Goal: Task Accomplishment & Management: Use online tool/utility

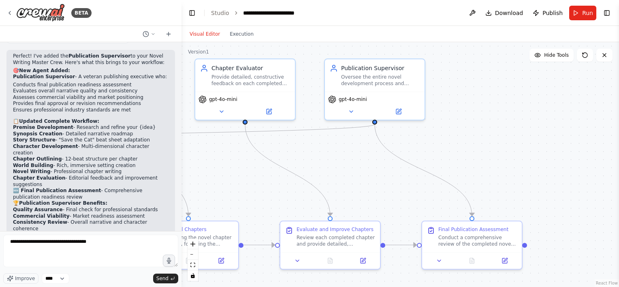
drag, startPoint x: 361, startPoint y: 100, endPoint x: 360, endPoint y: 170, distance: 70.9
click at [360, 170] on div ".deletable-edge-delete-btn { width: 20px; height: 20px; border: 0px solid #ffff…" at bounding box center [399, 164] width 437 height 245
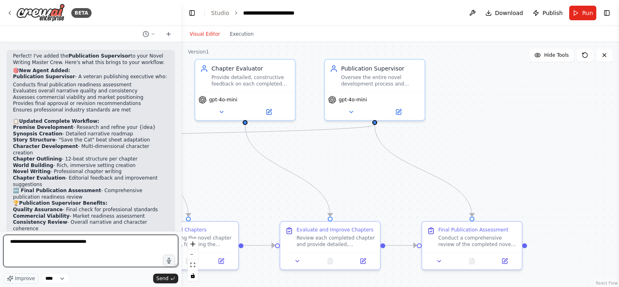
click at [105, 240] on textarea "**********" at bounding box center [90, 250] width 175 height 32
type textarea "**********"
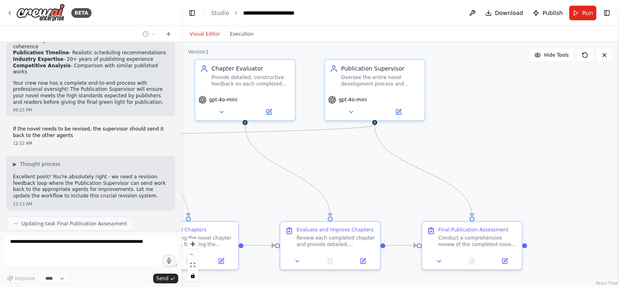
scroll to position [1725, 0]
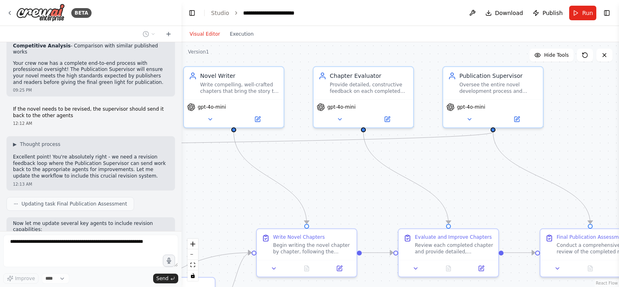
drag, startPoint x: 213, startPoint y: 167, endPoint x: 359, endPoint y: 172, distance: 146.7
click at [360, 174] on div ".deletable-edge-delete-btn { width: 20px; height: 20px; border: 0px solid #ffff…" at bounding box center [399, 164] width 437 height 245
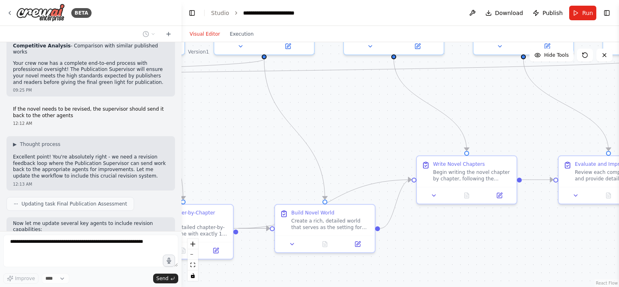
drag, startPoint x: 386, startPoint y: 130, endPoint x: 355, endPoint y: 141, distance: 32.9
click at [386, 130] on div ".deletable-edge-delete-btn { width: 20px; height: 20px; border: 0px solid #ffff…" at bounding box center [399, 164] width 437 height 245
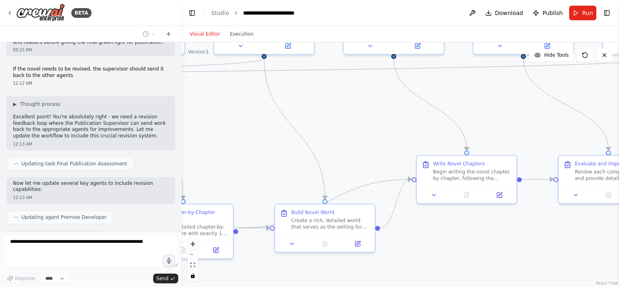
scroll to position [1786, 0]
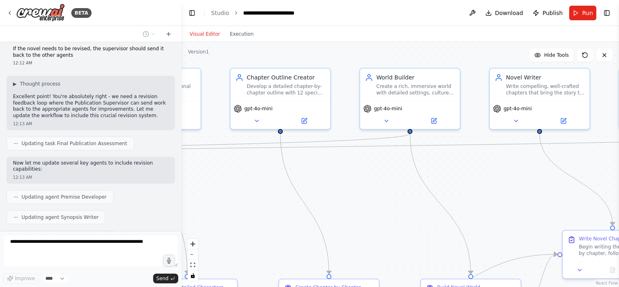
drag, startPoint x: 231, startPoint y: 120, endPoint x: 386, endPoint y: 198, distance: 173.7
click at [386, 198] on div ".deletable-edge-delete-btn { width: 20px; height: 20px; border: 0px solid #ffff…" at bounding box center [399, 164] width 437 height 245
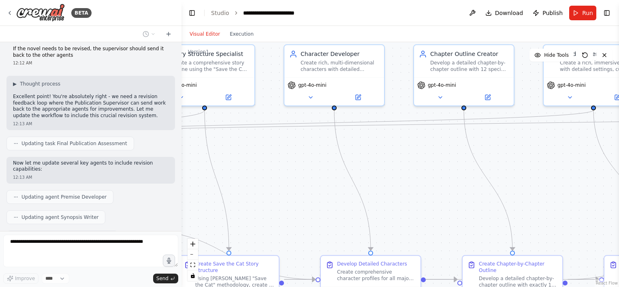
drag, startPoint x: 348, startPoint y: 204, endPoint x: 295, endPoint y: 173, distance: 61.1
click at [429, 181] on div ".deletable-edge-delete-btn { width: 20px; height: 20px; border: 0px solid #ffff…" at bounding box center [399, 164] width 437 height 245
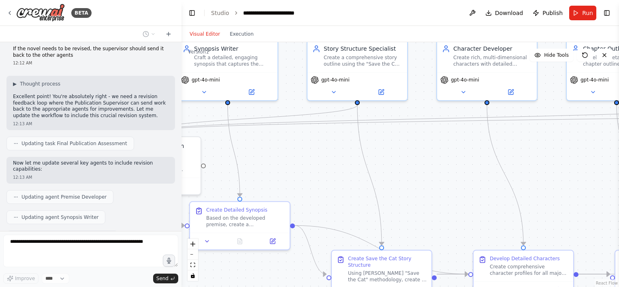
drag, startPoint x: 260, startPoint y: 164, endPoint x: 491, endPoint y: 143, distance: 232.1
click at [556, 137] on div ".deletable-edge-delete-btn { width: 20px; height: 20px; border: 0px solid #ffff…" at bounding box center [399, 164] width 437 height 245
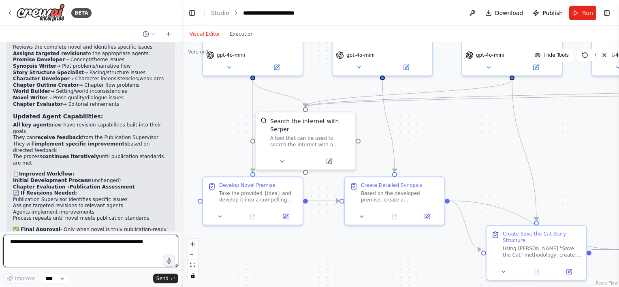
scroll to position [2083, 0]
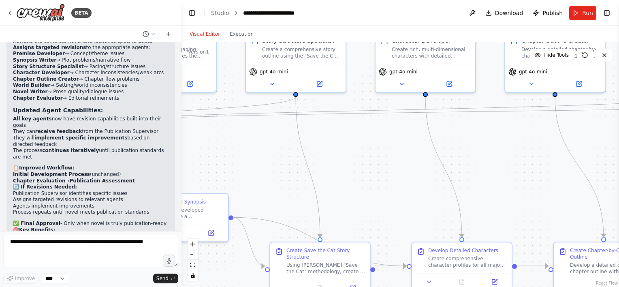
drag, startPoint x: 519, startPoint y: 138, endPoint x: 429, endPoint y: 149, distance: 90.2
click at [260, 151] on div ".deletable-edge-delete-btn { width: 20px; height: 20px; border: 0px solid #ffff…" at bounding box center [399, 164] width 437 height 245
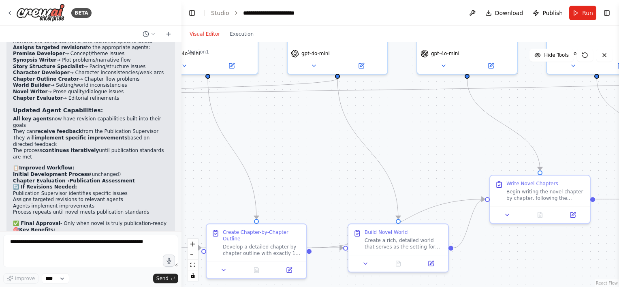
drag, startPoint x: 580, startPoint y: 164, endPoint x: 296, endPoint y: 155, distance: 284.4
click at [296, 155] on div ".deletable-edge-delete-btn { width: 20px; height: 20px; border: 0px solid #ffff…" at bounding box center [399, 164] width 437 height 245
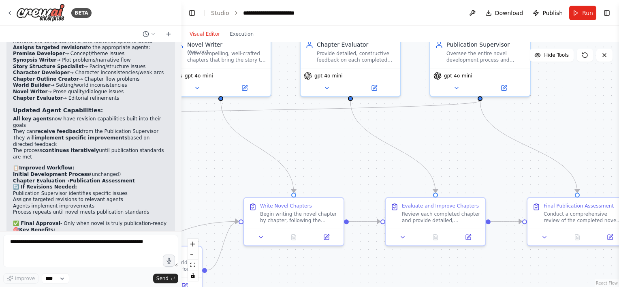
drag, startPoint x: 567, startPoint y: 151, endPoint x: 371, endPoint y: 161, distance: 196.7
click at [310, 168] on div ".deletable-edge-delete-btn { width: 20px; height: 20px; border: 0px solid #ffff…" at bounding box center [399, 164] width 437 height 245
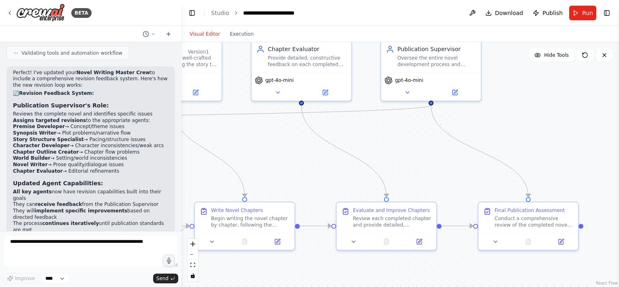
scroll to position [2002, 0]
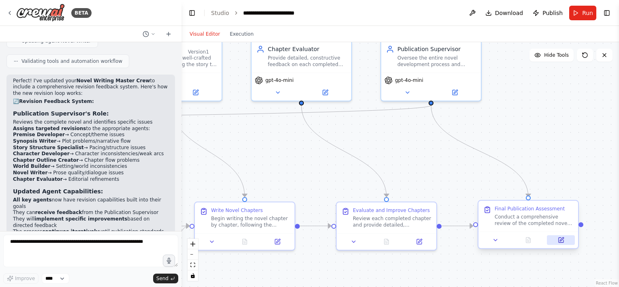
click at [566, 239] on button at bounding box center [561, 240] width 28 height 10
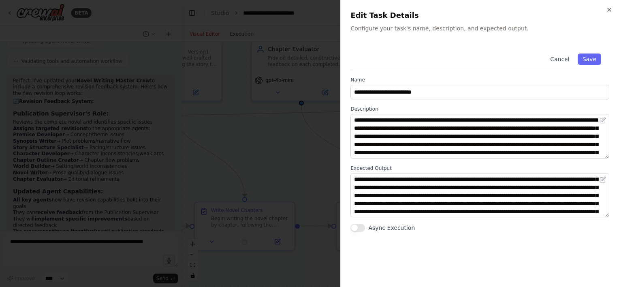
scroll to position [0, 0]
click at [608, 11] on icon "button" at bounding box center [609, 9] width 6 height 6
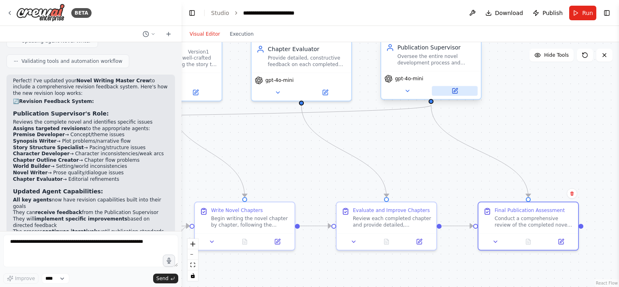
click at [458, 93] on button at bounding box center [455, 91] width 46 height 10
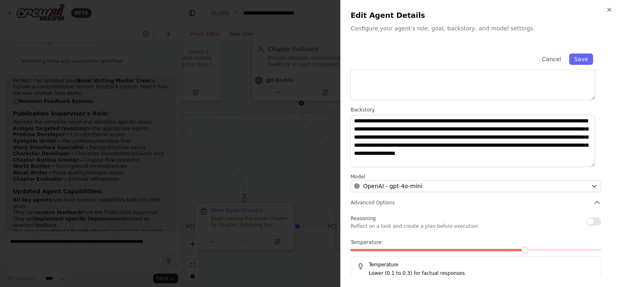
scroll to position [79, 0]
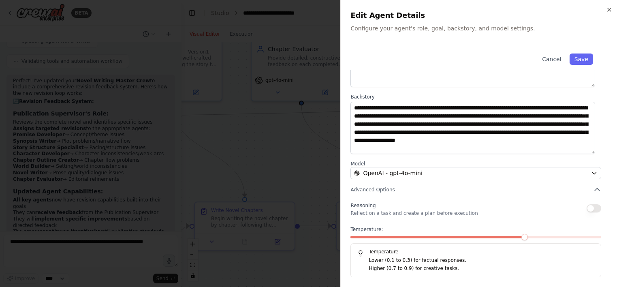
click at [593, 208] on button "button" at bounding box center [593, 208] width 15 height 8
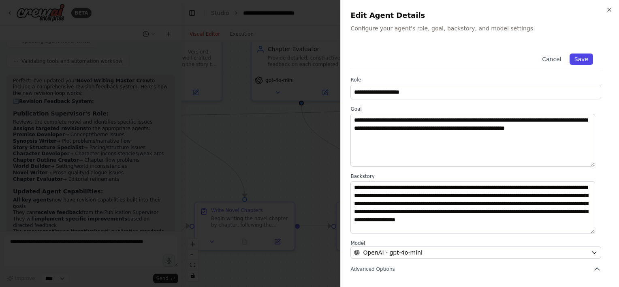
click at [579, 61] on button "Save" at bounding box center [580, 58] width 23 height 11
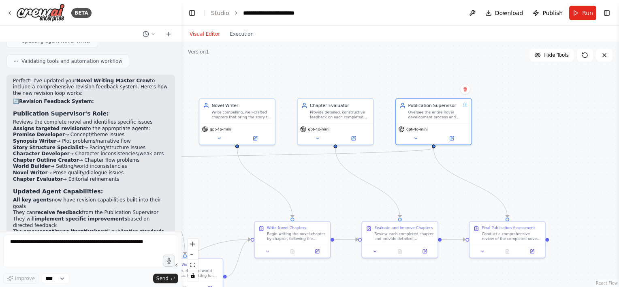
drag, startPoint x: 279, startPoint y: 144, endPoint x: 301, endPoint y: 177, distance: 40.1
click at [301, 177] on div ".deletable-edge-delete-btn { width: 20px; height: 20px; border: 0px solid #ffff…" at bounding box center [399, 164] width 437 height 245
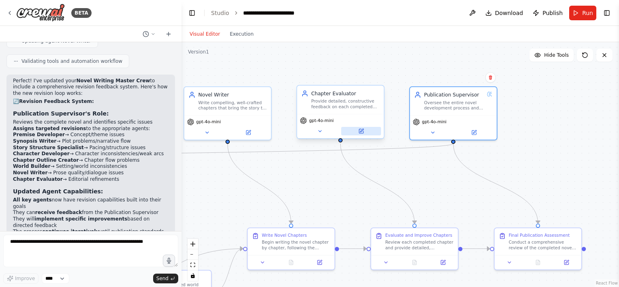
click at [362, 131] on icon at bounding box center [361, 131] width 4 height 4
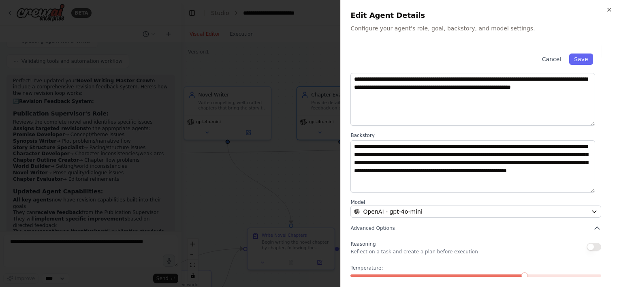
scroll to position [79, 0]
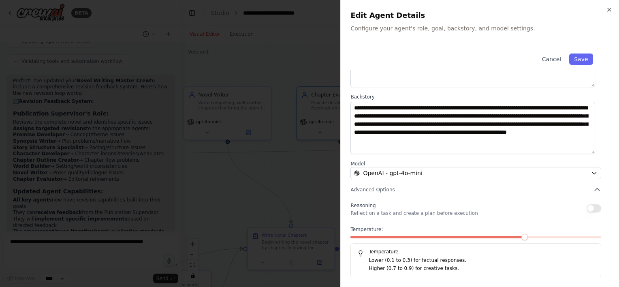
click at [589, 208] on button "button" at bounding box center [593, 208] width 15 height 8
click at [577, 63] on button "Save" at bounding box center [580, 58] width 23 height 11
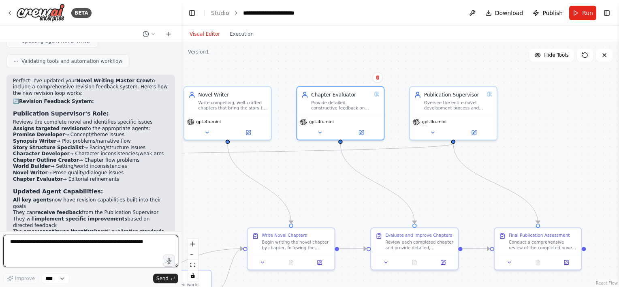
click at [89, 245] on textarea at bounding box center [90, 250] width 175 height 32
type textarea "**********"
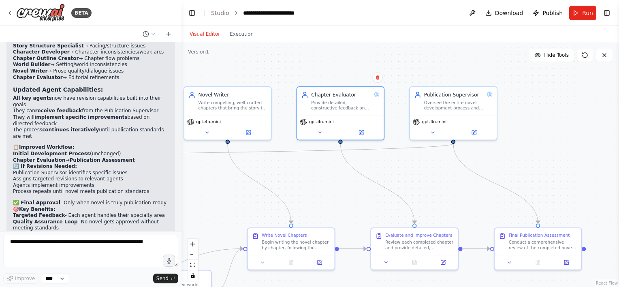
scroll to position [2132, 0]
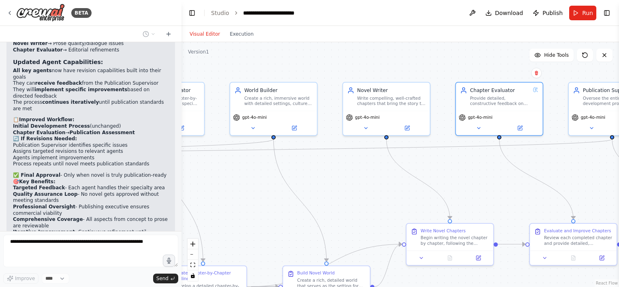
drag, startPoint x: 248, startPoint y: 66, endPoint x: 418, endPoint y: 66, distance: 170.5
click at [418, 66] on div ".deletable-edge-delete-btn { width: 20px; height: 20px; border: 0px solid #ffff…" at bounding box center [399, 164] width 437 height 245
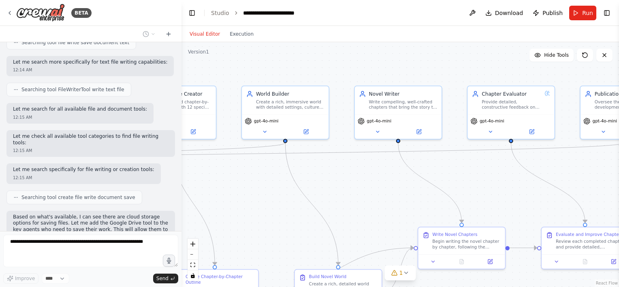
scroll to position [2480, 0]
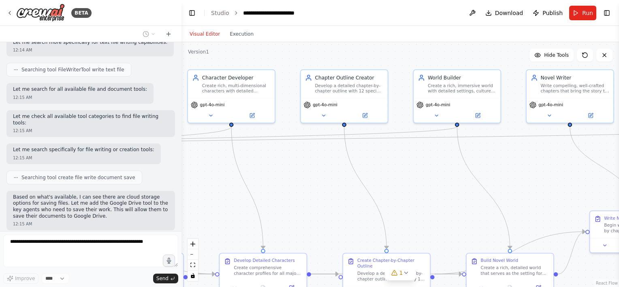
drag, startPoint x: 217, startPoint y: 198, endPoint x: 389, endPoint y: 182, distance: 172.5
click at [389, 182] on div ".deletable-edge-delete-btn { width: 20px; height: 20px; border: 0px solid #ffff…" at bounding box center [399, 164] width 437 height 245
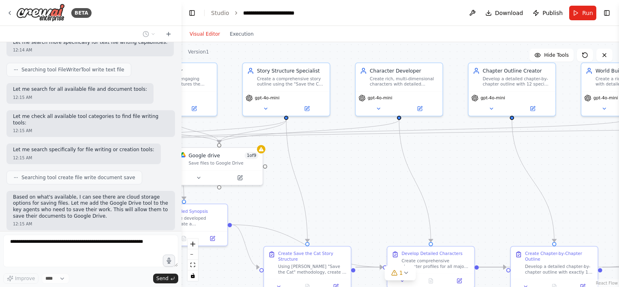
drag, startPoint x: 208, startPoint y: 190, endPoint x: 420, endPoint y: 177, distance: 211.8
click at [445, 177] on div ".deletable-edge-delete-btn { width: 20px; height: 20px; border: 0px solid #ffff…" at bounding box center [399, 164] width 437 height 245
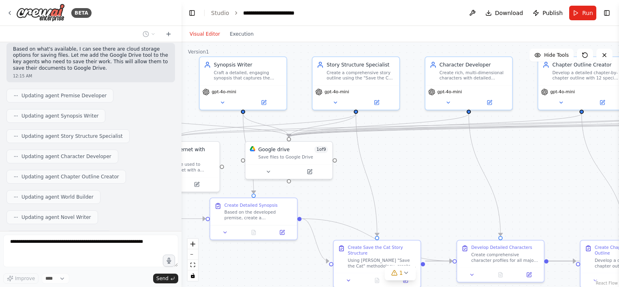
scroll to position [2648, 0]
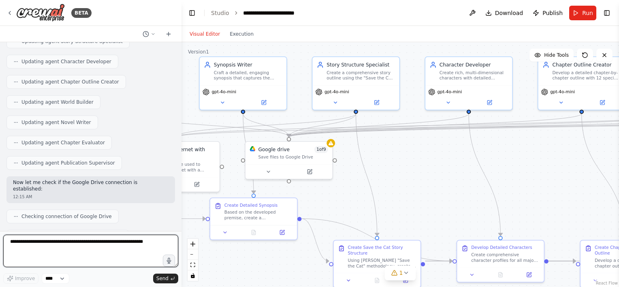
click at [103, 246] on textarea at bounding box center [90, 250] width 175 height 32
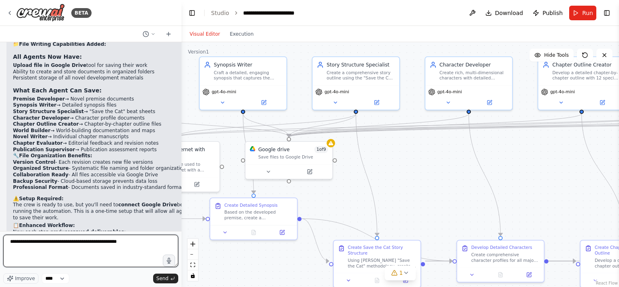
scroll to position [2954, 0]
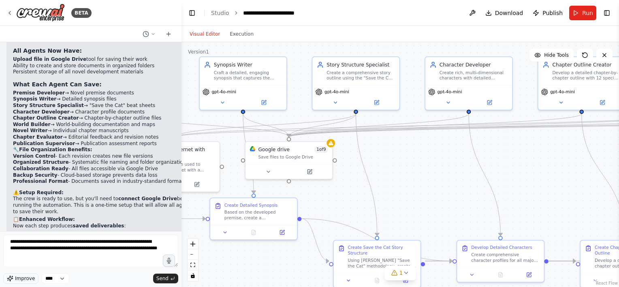
click at [18, 276] on span "Improve" at bounding box center [25, 278] width 20 height 6
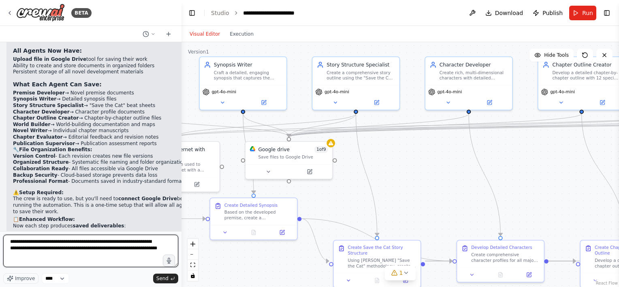
click at [146, 250] on textarea "**********" at bounding box center [90, 250] width 175 height 32
type textarea "**********"
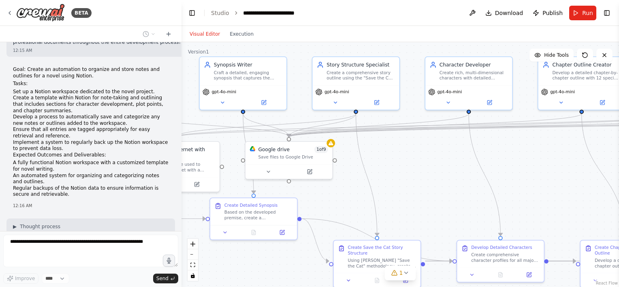
scroll to position [3245, 0]
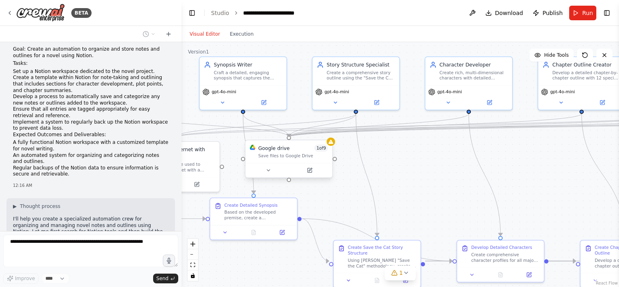
click at [289, 153] on div "Save files to Google Drive" at bounding box center [293, 156] width 70 height 6
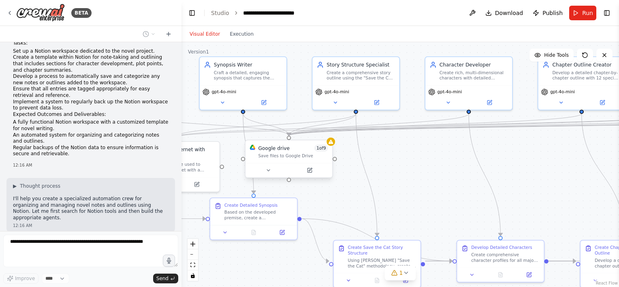
click at [308, 149] on div "Google drive 1 of 9" at bounding box center [293, 148] width 70 height 7
click at [327, 136] on button at bounding box center [326, 132] width 11 height 11
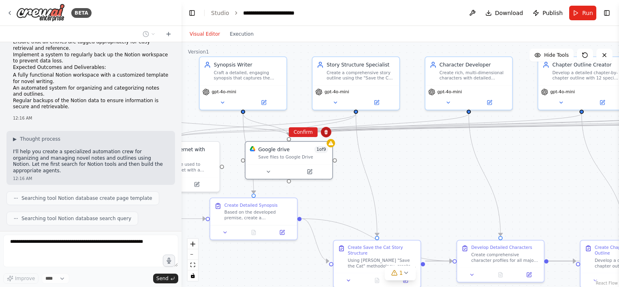
click at [327, 134] on icon at bounding box center [325, 132] width 3 height 4
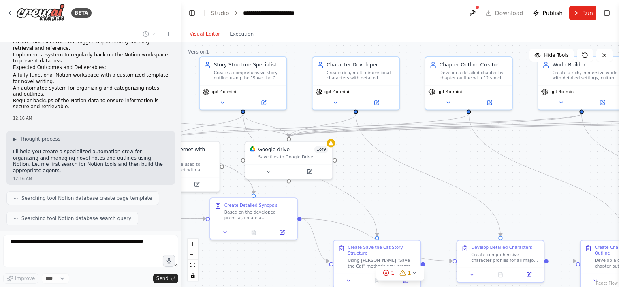
scroll to position [3319, 0]
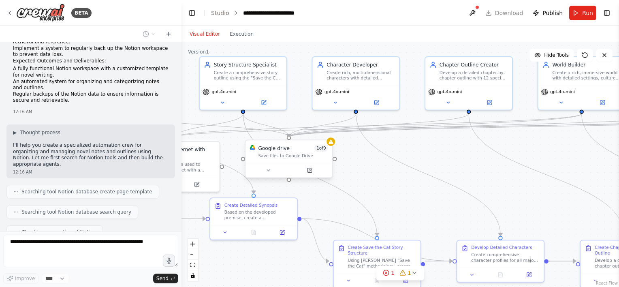
click at [298, 153] on div "Save files to Google Drive" at bounding box center [293, 156] width 70 height 6
click at [327, 133] on icon at bounding box center [325, 132] width 3 height 4
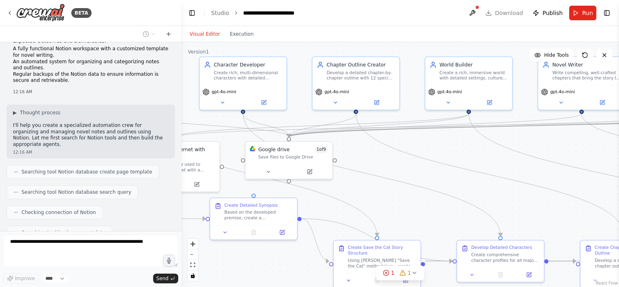
click at [305, 133] on icon "Edge from f37e0c8c-2d4d-4c97-b8fa-b67a2bc19d6d to 405e1253-b1ba-4873-8101-6ec4c…" at bounding box center [548, 124] width 518 height 23
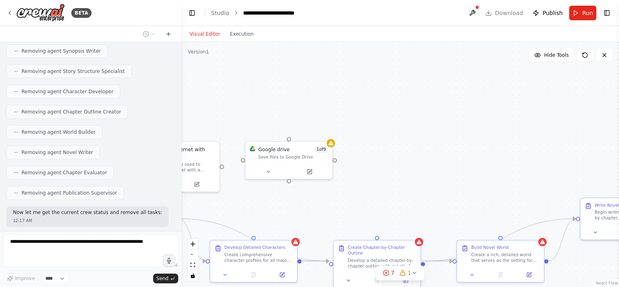
scroll to position [3614, 0]
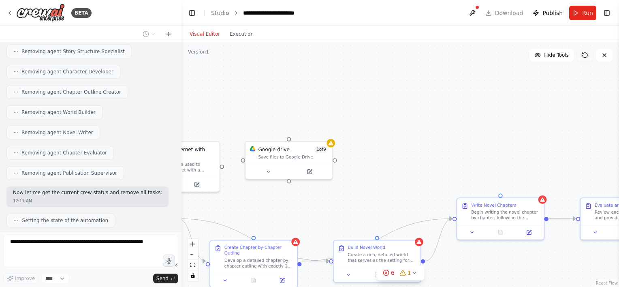
click at [585, 55] on icon at bounding box center [584, 55] width 6 height 6
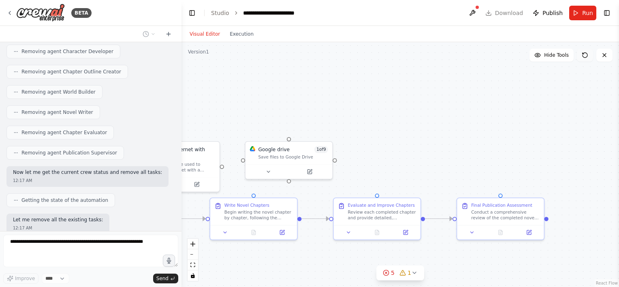
scroll to position [3654, 0]
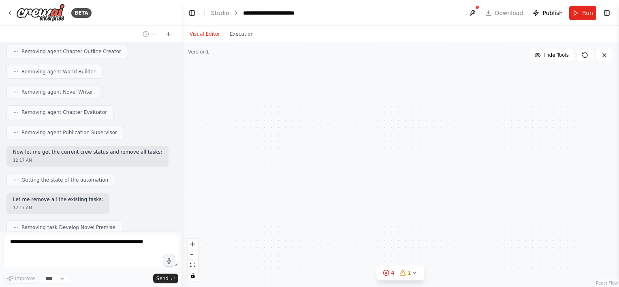
drag, startPoint x: 238, startPoint y: 122, endPoint x: 413, endPoint y: 98, distance: 176.6
click at [413, 98] on div "Search the internet with Serper A tool that can be used to search the internet …" at bounding box center [399, 164] width 437 height 245
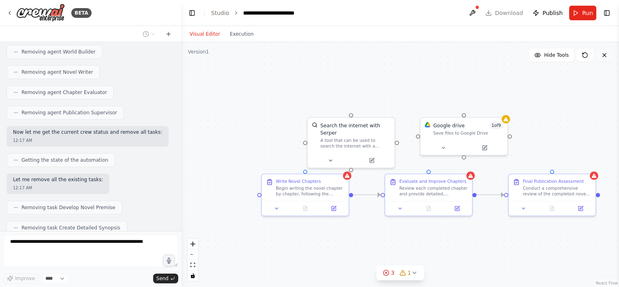
click at [603, 57] on icon at bounding box center [604, 55] width 6 height 6
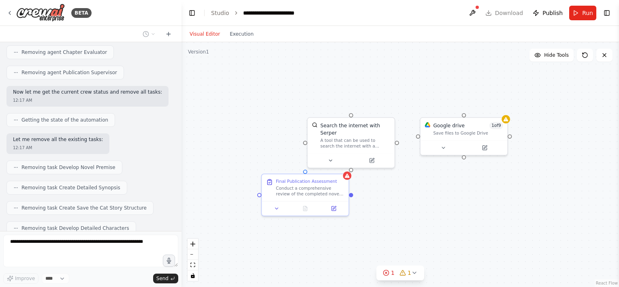
scroll to position [3734, 0]
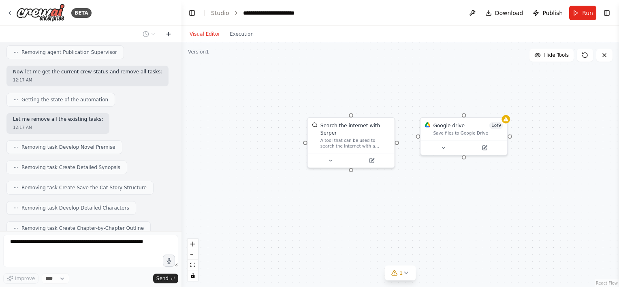
click at [168, 34] on icon at bounding box center [168, 34] width 0 height 4
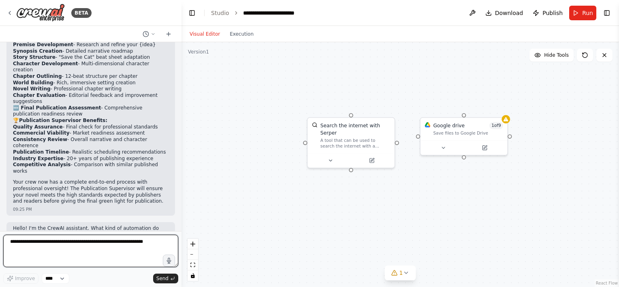
scroll to position [106, 0]
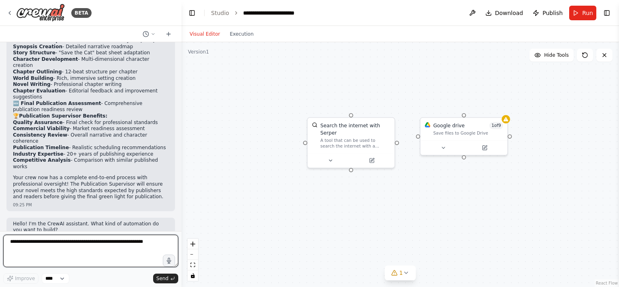
click at [102, 262] on textarea at bounding box center [90, 250] width 175 height 32
type textarea "**********"
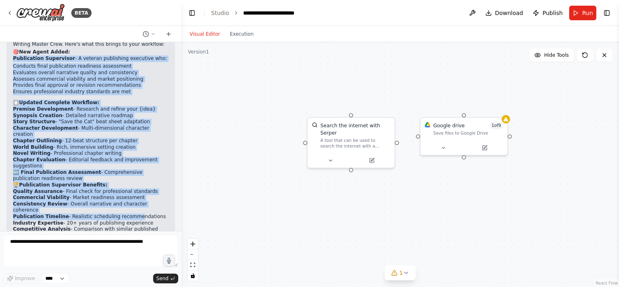
scroll to position [121, 0]
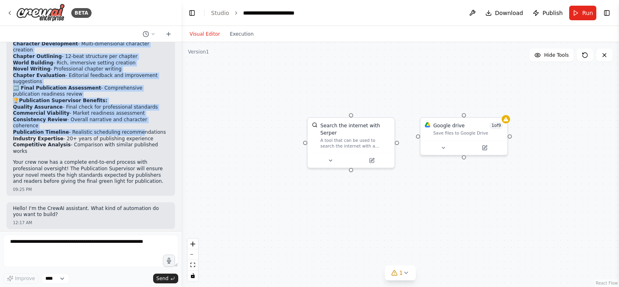
drag, startPoint x: 12, startPoint y: 96, endPoint x: 160, endPoint y: 131, distance: 152.0
click at [160, 131] on div "Perfect! I've added the Publication Supervisor to your Novel Writing Master Cre…" at bounding box center [90, 71] width 168 height 248
copy div "Publication Supervisor - A veteran publishing executive who: Conducts final pub…"
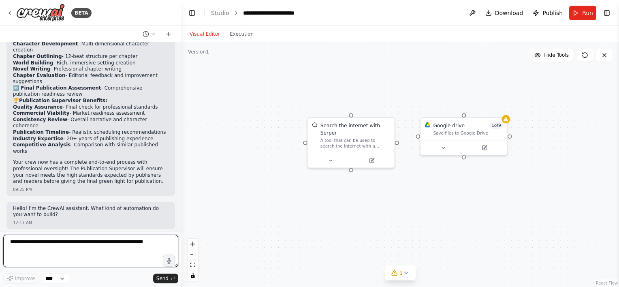
click at [32, 243] on textarea at bounding box center [90, 250] width 175 height 32
paste textarea "**********"
type textarea "**********"
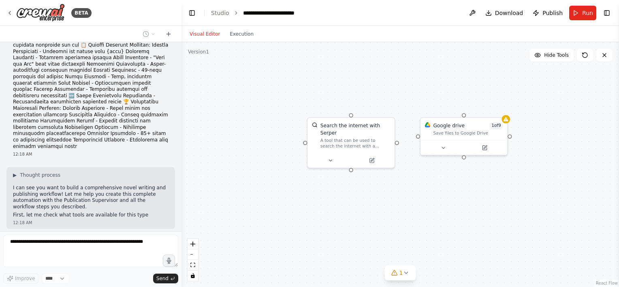
scroll to position [498, 0]
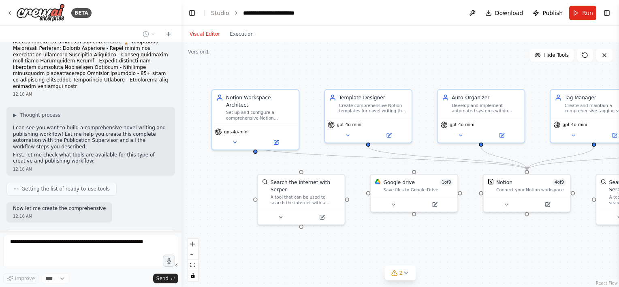
drag, startPoint x: 274, startPoint y: 123, endPoint x: 215, endPoint y: 180, distance: 82.2
click at [215, 180] on div ".deletable-edge-delete-btn { width: 20px; height: 20px; border: 0px solid #ffff…" at bounding box center [399, 164] width 437 height 245
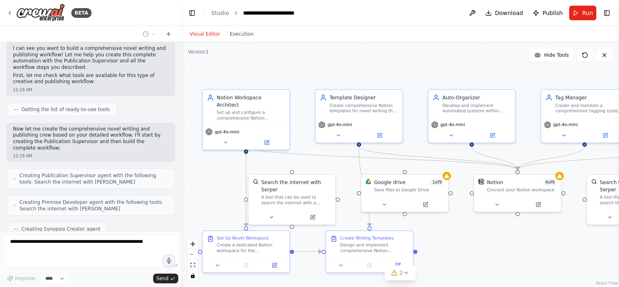
scroll to position [651, 0]
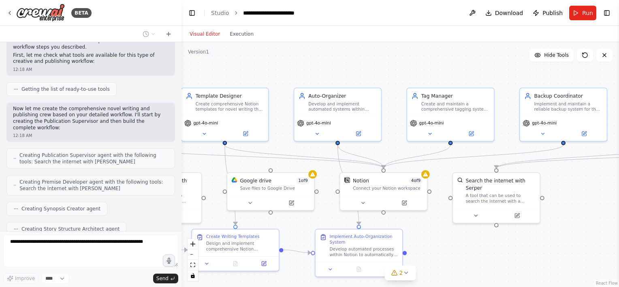
drag, startPoint x: 451, startPoint y: 70, endPoint x: 387, endPoint y: 68, distance: 63.6
click at [388, 68] on div ".deletable-edge-delete-btn { width: 20px; height: 20px; border: 0px solid #ffff…" at bounding box center [399, 164] width 437 height 245
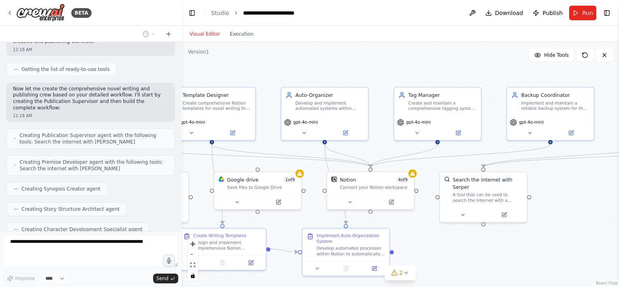
scroll to position [698, 0]
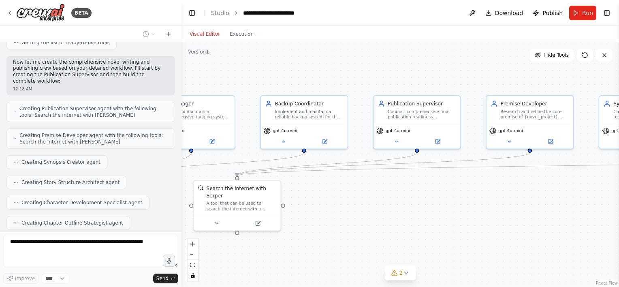
drag, startPoint x: 494, startPoint y: 241, endPoint x: 283, endPoint y: 233, distance: 211.9
click at [281, 236] on div ".deletable-edge-delete-btn { width: 20px; height: 20px; border: 0px solid #ffff…" at bounding box center [399, 164] width 437 height 245
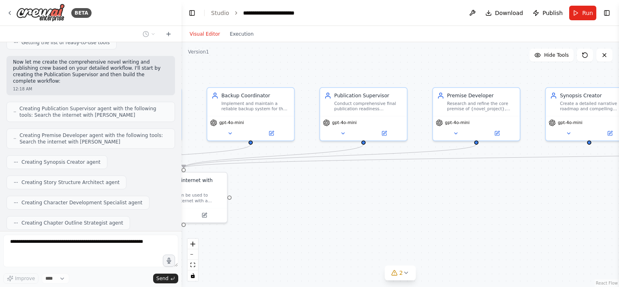
scroll to position [718, 0]
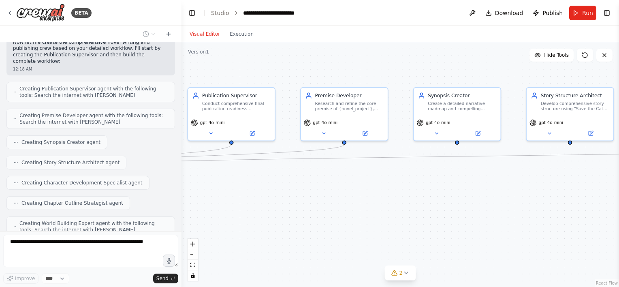
drag, startPoint x: 364, startPoint y: 214, endPoint x: 314, endPoint y: 211, distance: 49.5
click at [335, 211] on div ".deletable-edge-delete-btn { width: 20px; height: 20px; border: 0px solid #ffff…" at bounding box center [399, 164] width 437 height 245
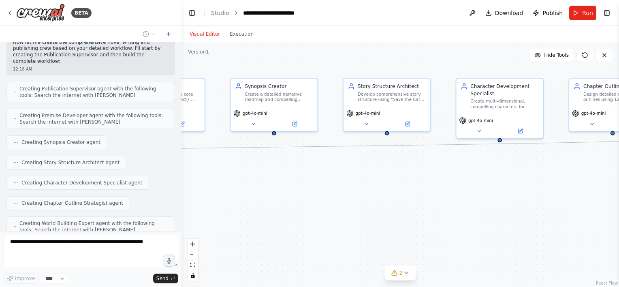
drag, startPoint x: 352, startPoint y: 191, endPoint x: 329, endPoint y: 188, distance: 23.3
click at [330, 189] on div ".deletable-edge-delete-btn { width: 20px; height: 20px; border: 0px solid #ffff…" at bounding box center [399, 164] width 437 height 245
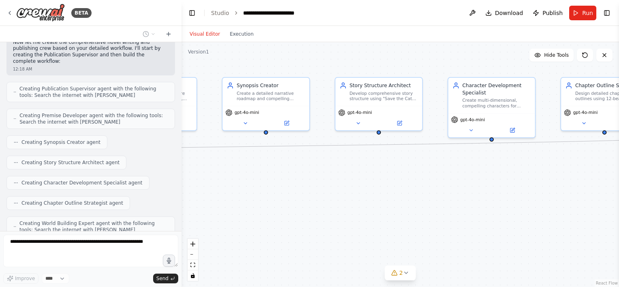
scroll to position [738, 0]
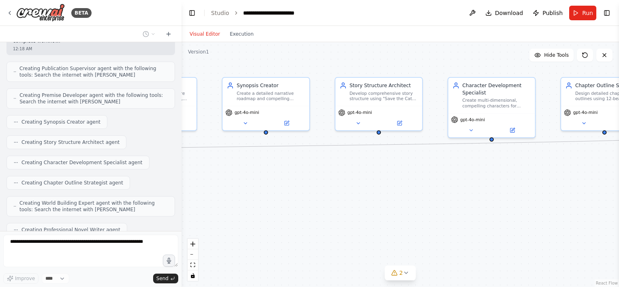
drag, startPoint x: 390, startPoint y: 178, endPoint x: 355, endPoint y: 177, distance: 34.8
click at [356, 177] on div ".deletable-edge-delete-btn { width: 20px; height: 20px; border: 0px solid #ffff…" at bounding box center [399, 164] width 437 height 245
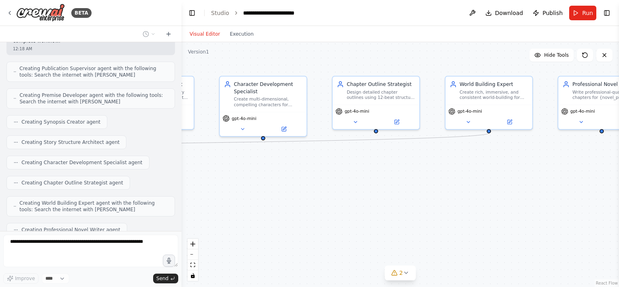
drag, startPoint x: 483, startPoint y: 167, endPoint x: 408, endPoint y: 169, distance: 75.0
click at [374, 168] on div ".deletable-edge-delete-btn { width: 20px; height: 20px; border: 0px solid #ffff…" at bounding box center [399, 164] width 437 height 245
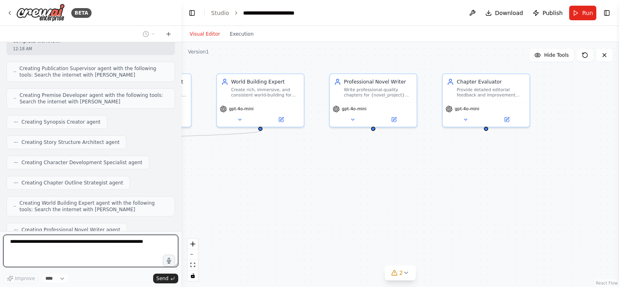
drag, startPoint x: 526, startPoint y: 165, endPoint x: 363, endPoint y: 161, distance: 163.2
click at [366, 161] on div ".deletable-edge-delete-btn { width: 20px; height: 20px; border: 0px solid #ffff…" at bounding box center [399, 164] width 437 height 245
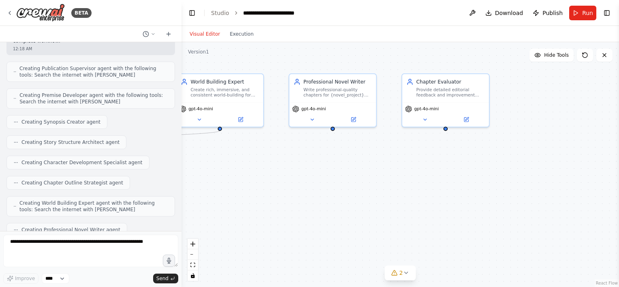
scroll to position [785, 0]
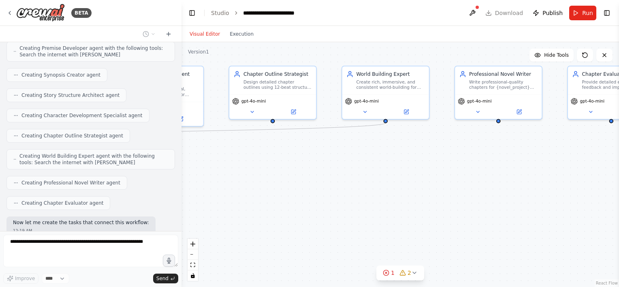
drag, startPoint x: 417, startPoint y: 160, endPoint x: 379, endPoint y: 169, distance: 39.1
click at [618, 153] on html "BETA Validating tools and automation workflow Perfect! I've added the Publicati…" at bounding box center [309, 143] width 619 height 287
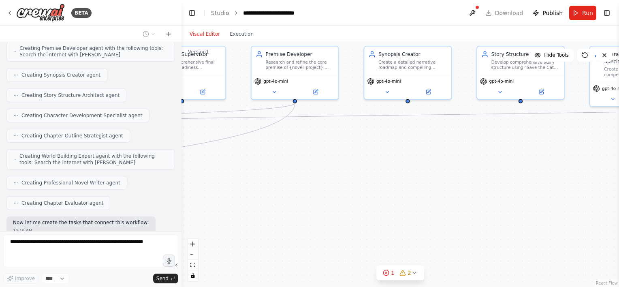
drag, startPoint x: 303, startPoint y: 167, endPoint x: 361, endPoint y: 165, distance: 58.3
click at [590, 152] on div ".deletable-edge-delete-btn { width: 20px; height: 20px; border: 0px solid #ffff…" at bounding box center [399, 164] width 437 height 245
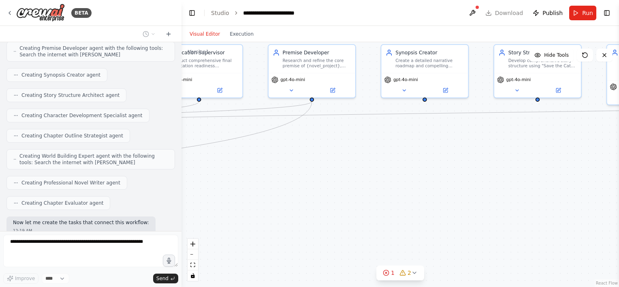
scroll to position [805, 0]
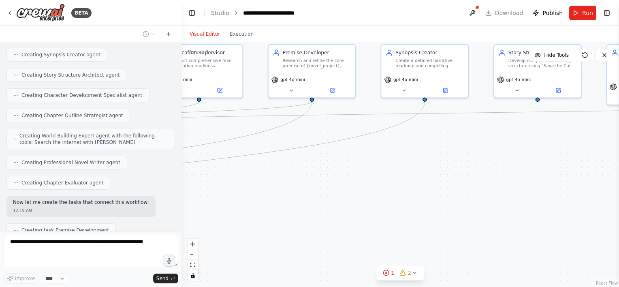
drag, startPoint x: 288, startPoint y: 184, endPoint x: 470, endPoint y: 188, distance: 181.5
click at [581, 179] on div ".deletable-edge-delete-btn { width: 20px; height: 20px; border: 0px solid #ffff…" at bounding box center [399, 164] width 437 height 245
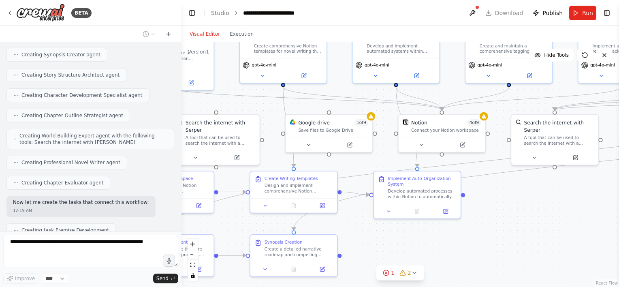
drag, startPoint x: 491, startPoint y: 192, endPoint x: 544, endPoint y: 190, distance: 53.1
click at [544, 190] on div ".deletable-edge-delete-btn { width: 20px; height: 20px; border: 0px solid #ffff…" at bounding box center [399, 164] width 437 height 245
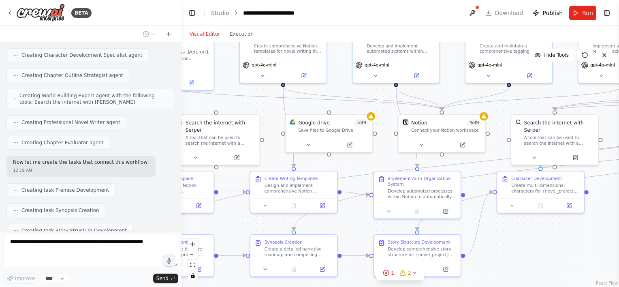
scroll to position [865, 0]
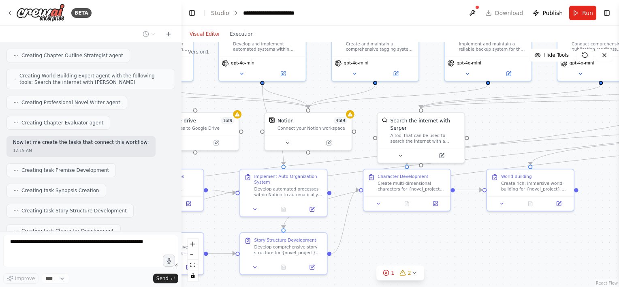
drag, startPoint x: 460, startPoint y: 233, endPoint x: 437, endPoint y: 232, distance: 23.1
click at [443, 232] on div ".deletable-edge-delete-btn { width: 20px; height: 20px; border: 0px solid #ffff…" at bounding box center [399, 164] width 437 height 245
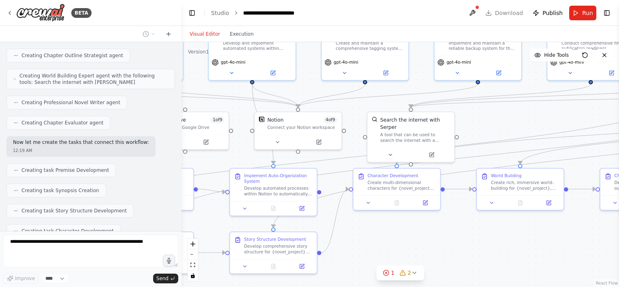
scroll to position [885, 0]
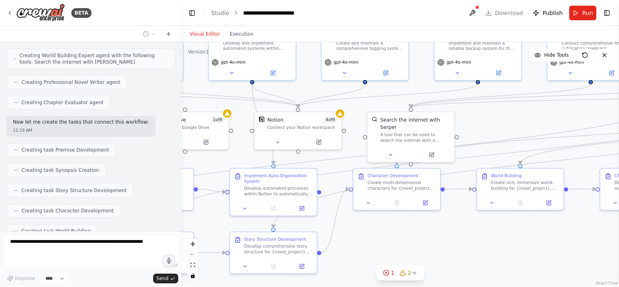
click at [360, 231] on div ".deletable-edge-delete-btn { width: 20px; height: 20px; border: 0px solid #ffff…" at bounding box center [399, 164] width 437 height 245
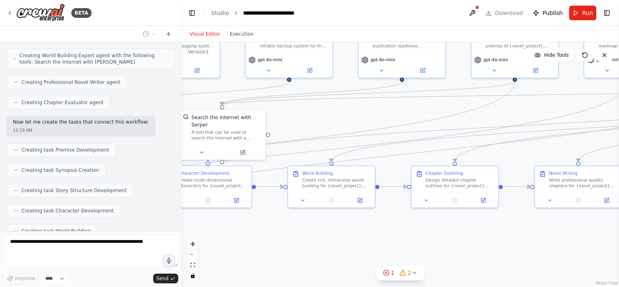
scroll to position [905, 0]
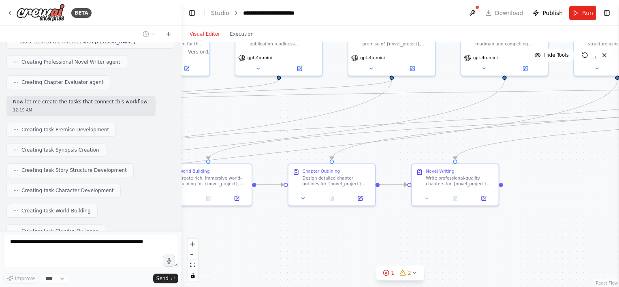
drag, startPoint x: 449, startPoint y: 229, endPoint x: 364, endPoint y: 230, distance: 85.4
click at [372, 230] on div ".deletable-edge-delete-btn { width: 20px; height: 20px; border: 0px solid #ffff…" at bounding box center [399, 164] width 437 height 245
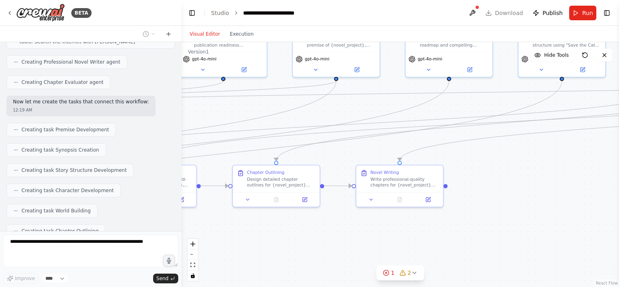
scroll to position [925, 0]
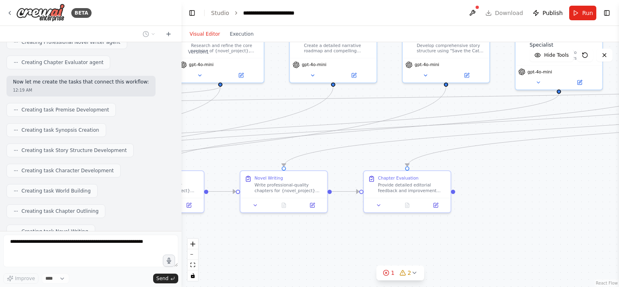
drag, startPoint x: 461, startPoint y: 227, endPoint x: 380, endPoint y: 217, distance: 82.0
click at [376, 215] on div ".deletable-edge-delete-btn { width: 20px; height: 20px; border: 0px solid #ffff…" at bounding box center [399, 164] width 437 height 245
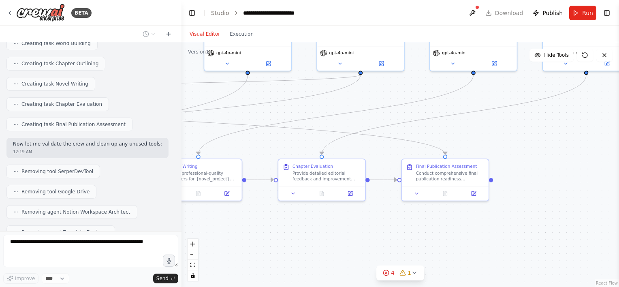
scroll to position [1093, 0]
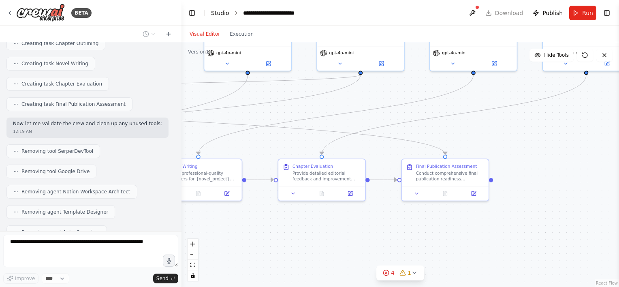
click at [220, 14] on link "Studio" at bounding box center [220, 13] width 18 height 6
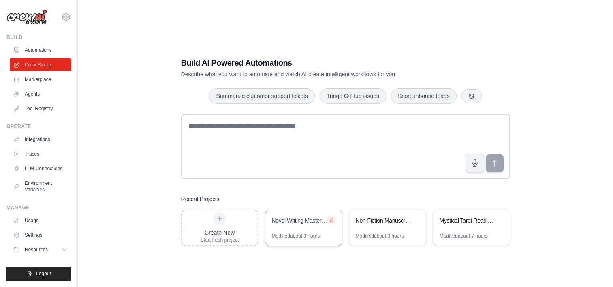
click at [331, 219] on icon at bounding box center [331, 219] width 5 height 5
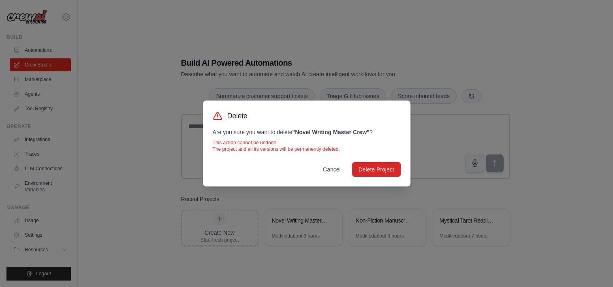
click at [368, 162] on div "Delete Are you sure you want to delete " Novel Writing Master Crew " ? This act…" at bounding box center [306, 143] width 207 height 86
click at [368, 168] on button "Delete Project" at bounding box center [376, 169] width 49 height 15
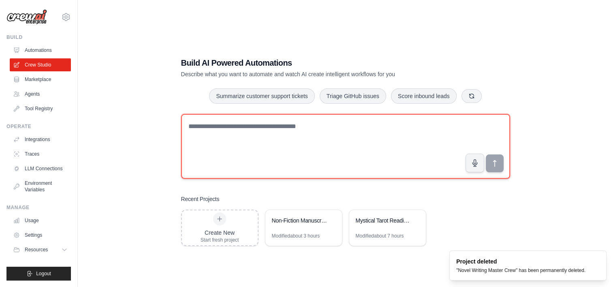
click at [327, 144] on textarea at bounding box center [345, 146] width 329 height 65
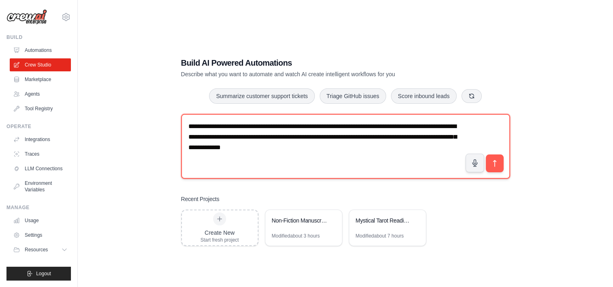
click at [298, 136] on textarea "**********" at bounding box center [345, 146] width 329 height 65
click at [351, 149] on textarea "**********" at bounding box center [345, 146] width 329 height 65
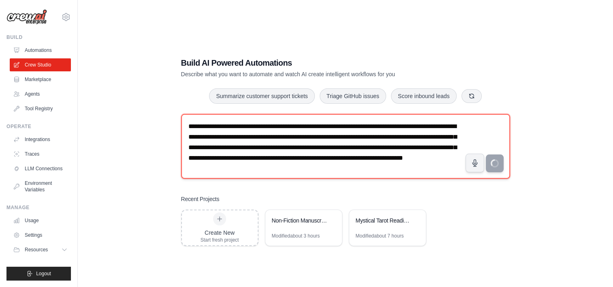
type textarea "**********"
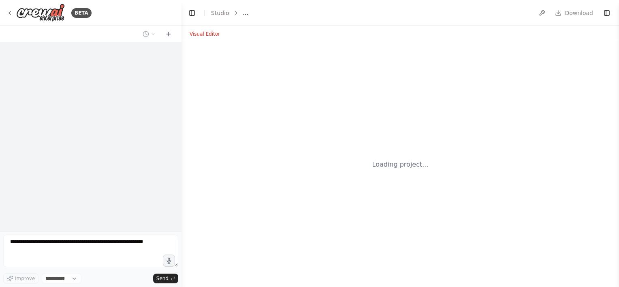
select select "****"
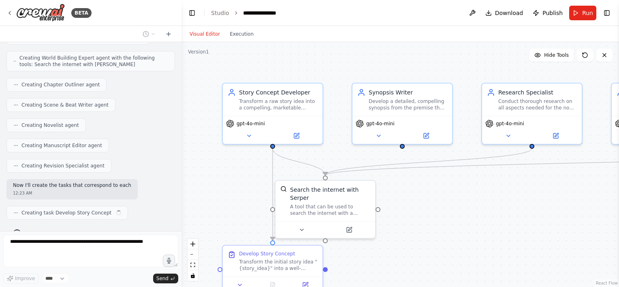
scroll to position [424, 0]
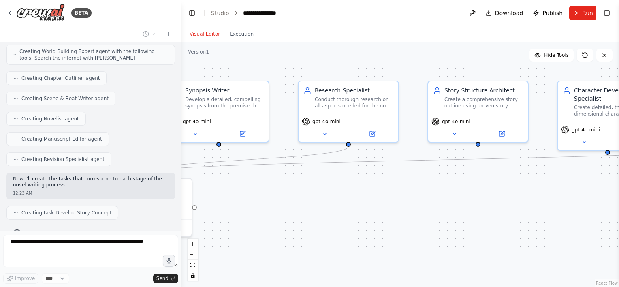
drag, startPoint x: 393, startPoint y: 57, endPoint x: 208, endPoint y: 69, distance: 185.9
click at [181, 62] on div "BETA I want to build a crew that can take an idea and create a novel from start…" at bounding box center [309, 143] width 619 height 287
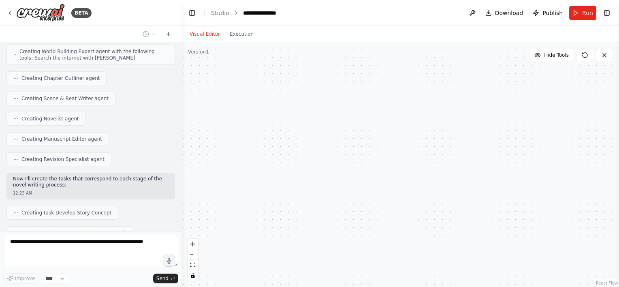
scroll to position [444, 0]
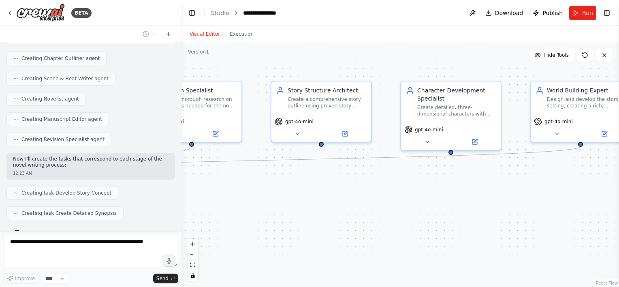
drag, startPoint x: 402, startPoint y: 53, endPoint x: 258, endPoint y: 53, distance: 143.7
click at [289, 53] on div ".deletable-edge-delete-btn { width: 20px; height: 20px; border: 0px solid #ffff…" at bounding box center [399, 164] width 437 height 245
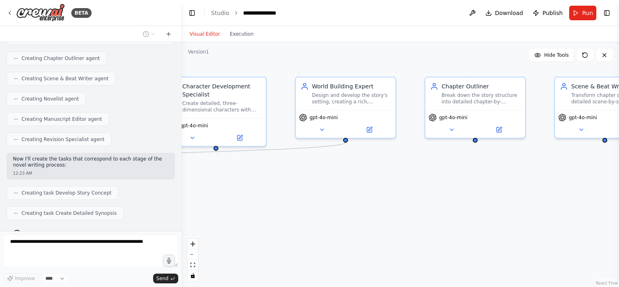
drag, startPoint x: 386, startPoint y: 57, endPoint x: 256, endPoint y: 52, distance: 130.5
click at [256, 52] on div ".deletable-edge-delete-btn { width: 20px; height: 20px; border: 0px solid #ffff…" at bounding box center [399, 164] width 437 height 245
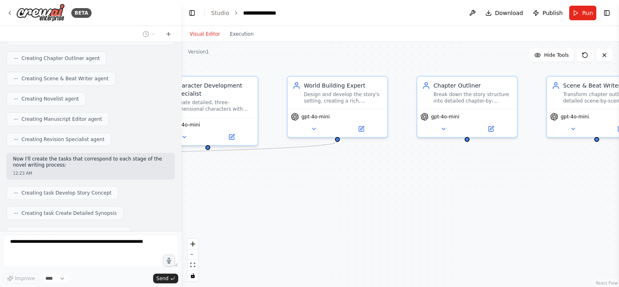
scroll to position [464, 0]
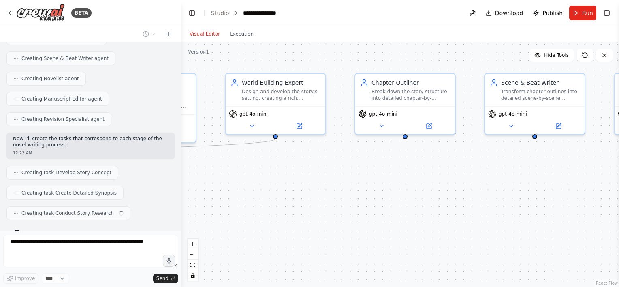
drag, startPoint x: 458, startPoint y: 53, endPoint x: 279, endPoint y: 49, distance: 179.9
click at [294, 50] on div ".deletable-edge-delete-btn { width: 20px; height: 20px; border: 0px solid #ffff…" at bounding box center [399, 164] width 437 height 245
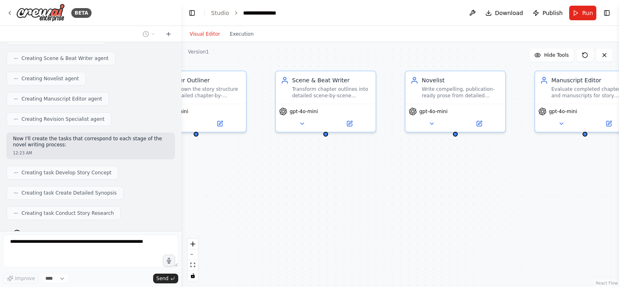
drag, startPoint x: 351, startPoint y: 49, endPoint x: 287, endPoint y: 48, distance: 64.8
click at [294, 48] on div ".deletable-edge-delete-btn { width: 20px; height: 20px; border: 0px solid #ffff…" at bounding box center [399, 164] width 437 height 245
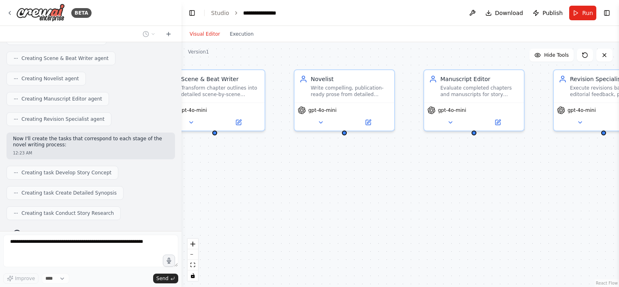
drag, startPoint x: 366, startPoint y: 49, endPoint x: 302, endPoint y: 50, distance: 64.0
click at [303, 50] on div ".deletable-edge-delete-btn { width: 20px; height: 20px; border: 0px solid #ffff…" at bounding box center [399, 164] width 437 height 245
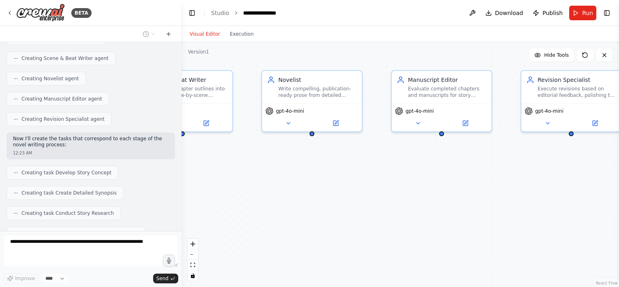
scroll to position [484, 0]
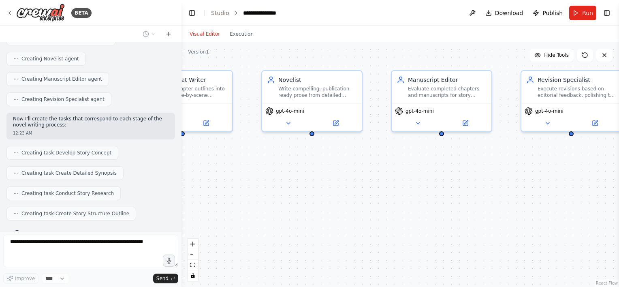
click at [309, 51] on div ".deletable-edge-delete-btn { width: 20px; height: 20px; border: 0px solid #ffff…" at bounding box center [399, 164] width 437 height 245
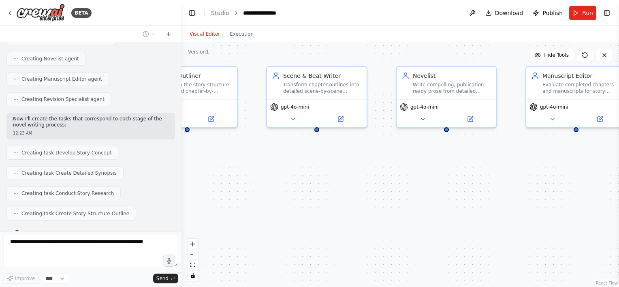
drag, startPoint x: 243, startPoint y: 49, endPoint x: 426, endPoint y: 42, distance: 183.6
click at [545, 44] on div ".deletable-edge-delete-btn { width: 20px; height: 20px; border: 0px solid #ffff…" at bounding box center [399, 164] width 437 height 245
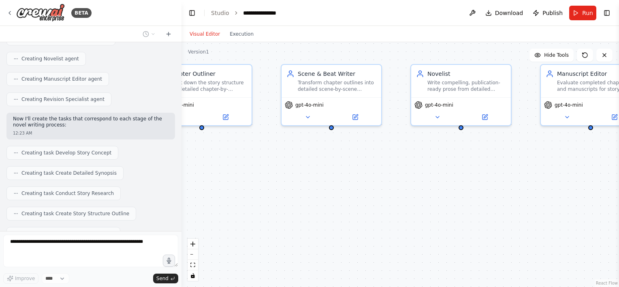
scroll to position [505, 0]
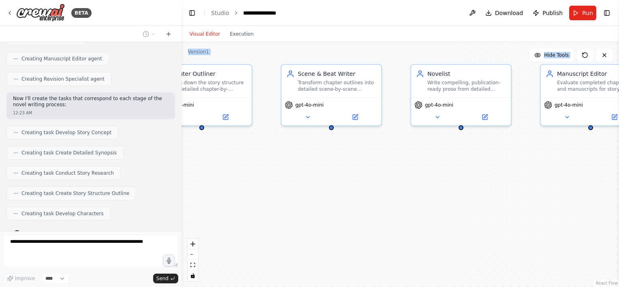
drag, startPoint x: 287, startPoint y: 39, endPoint x: 512, endPoint y: 42, distance: 225.2
click at [512, 42] on div "Visual Editor Execution Version 1 Hide Tools .deletable-edge-delete-btn { width…" at bounding box center [399, 156] width 437 height 261
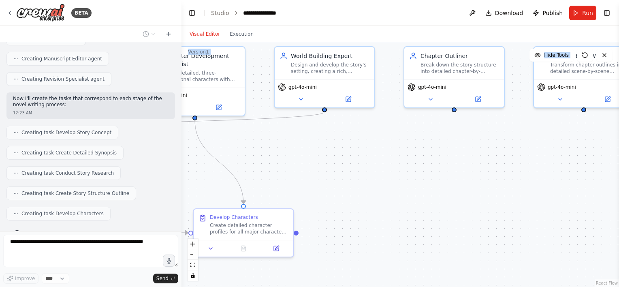
drag, startPoint x: 229, startPoint y: 188, endPoint x: 479, endPoint y: 165, distance: 251.3
click at [498, 168] on div ".deletable-edge-delete-btn { width: 20px; height: 20px; border: 0px solid #ffff…" at bounding box center [399, 164] width 437 height 245
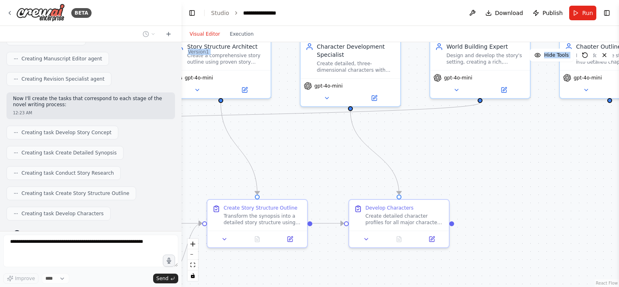
drag, startPoint x: 340, startPoint y: 163, endPoint x: 460, endPoint y: 150, distance: 121.0
click at [479, 154] on div ".deletable-edge-delete-btn { width: 20px; height: 20px; border: 0px solid #ffff…" at bounding box center [399, 164] width 437 height 245
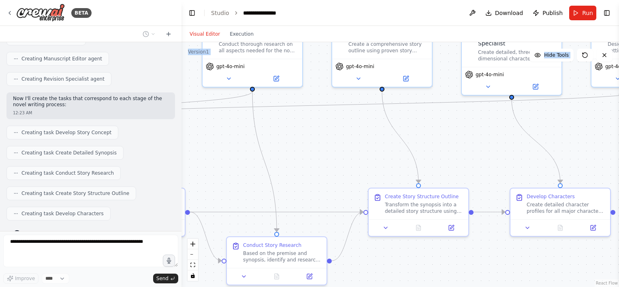
drag, startPoint x: 436, startPoint y: 143, endPoint x: 483, endPoint y: 134, distance: 47.6
click at [489, 133] on div ".deletable-edge-delete-btn { width: 20px; height: 20px; border: 0px solid #ffff…" at bounding box center [399, 164] width 437 height 245
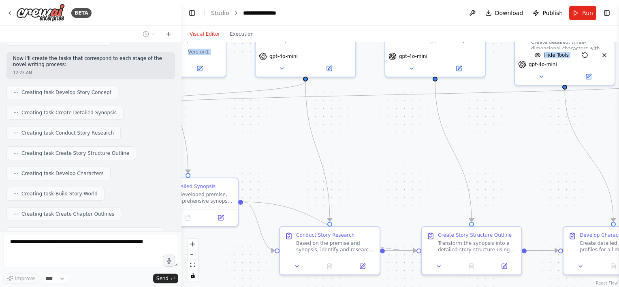
scroll to position [565, 0]
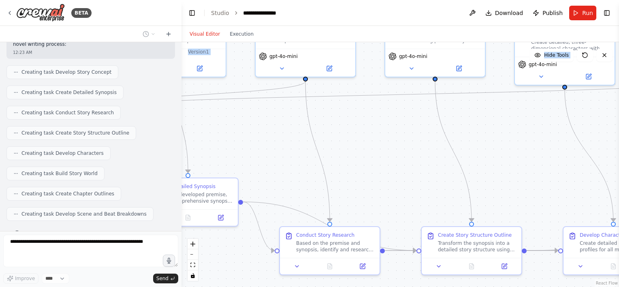
click at [511, 141] on div ".deletable-edge-delete-btn { width: 20px; height: 20px; border: 0px solid #ffff…" at bounding box center [399, 164] width 437 height 245
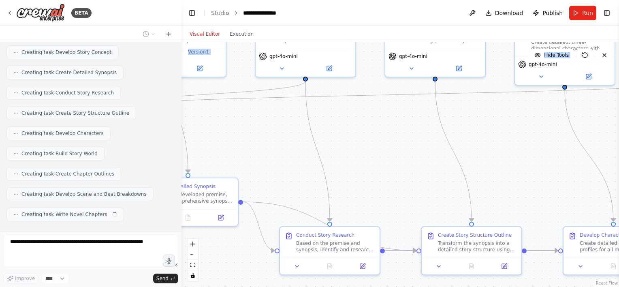
drag, startPoint x: 355, startPoint y: 139, endPoint x: 342, endPoint y: 136, distance: 13.7
click at [341, 138] on div ".deletable-edge-delete-btn { width: 20px; height: 20px; border: 0px solid #ffff…" at bounding box center [399, 164] width 437 height 245
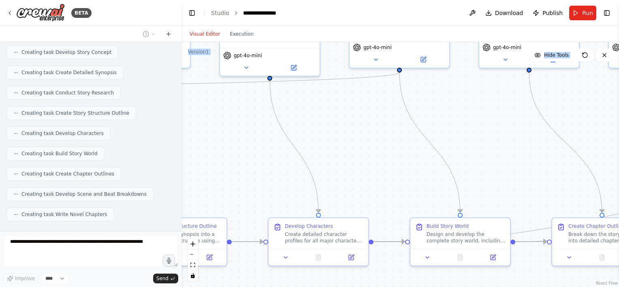
drag, startPoint x: 449, startPoint y: 143, endPoint x: 335, endPoint y: 133, distance: 113.8
click at [324, 131] on div ".deletable-edge-delete-btn { width: 20px; height: 20px; border: 0px solid #ffff…" at bounding box center [399, 164] width 437 height 245
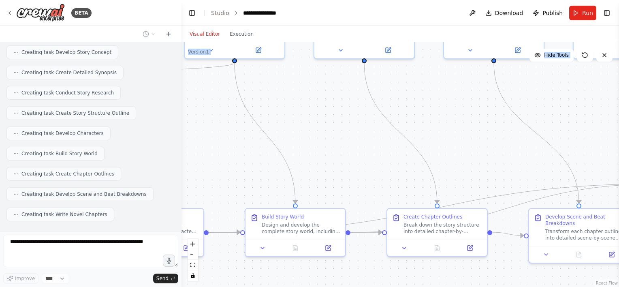
drag, startPoint x: 434, startPoint y: 133, endPoint x: 288, endPoint y: 129, distance: 146.2
click at [271, 127] on div ".deletable-edge-delete-btn { width: 20px; height: 20px; border: 0px solid #ffff…" at bounding box center [399, 164] width 437 height 245
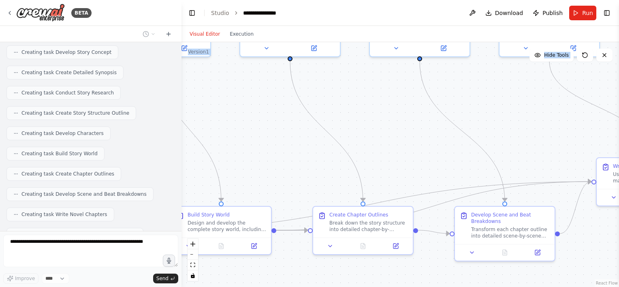
scroll to position [605, 0]
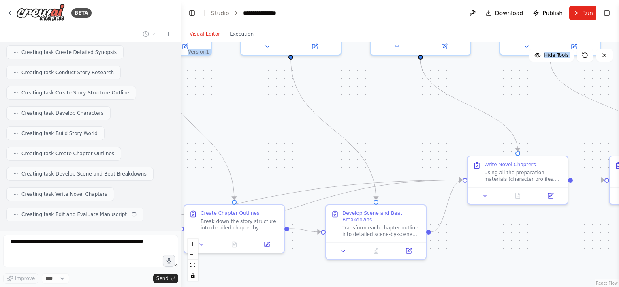
drag, startPoint x: 392, startPoint y: 126, endPoint x: 218, endPoint y: 126, distance: 173.7
click at [219, 125] on div ".deletable-edge-delete-btn { width: 20px; height: 20px; border: 0px solid #ffff…" at bounding box center [399, 164] width 437 height 245
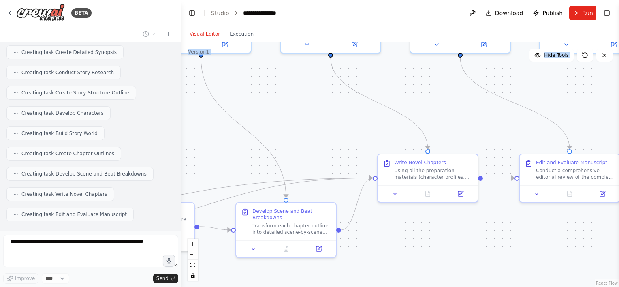
drag, startPoint x: 375, startPoint y: 123, endPoint x: 248, endPoint y: 125, distance: 126.8
click at [247, 122] on div ".deletable-edge-delete-btn { width: 20px; height: 20px; border: 0px solid #ffff…" at bounding box center [399, 164] width 437 height 245
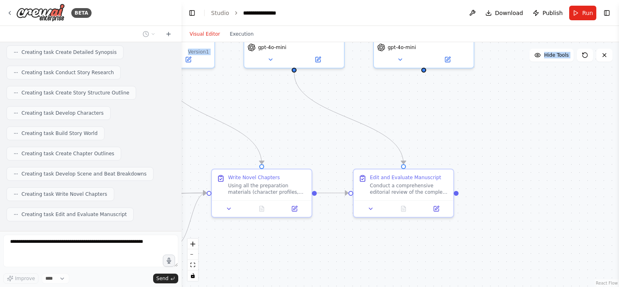
drag, startPoint x: 389, startPoint y: 118, endPoint x: 268, endPoint y: 145, distance: 123.3
click at [272, 143] on div ".deletable-edge-delete-btn { width: 20px; height: 20px; border: 0px solid #ffff…" at bounding box center [399, 164] width 437 height 245
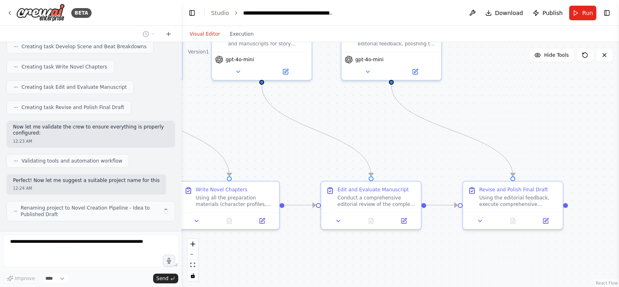
scroll to position [738, 0]
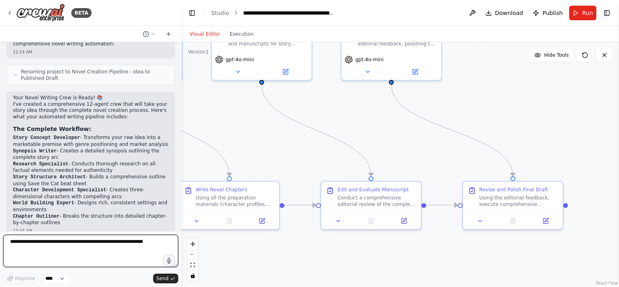
click at [51, 257] on textarea at bounding box center [90, 250] width 175 height 32
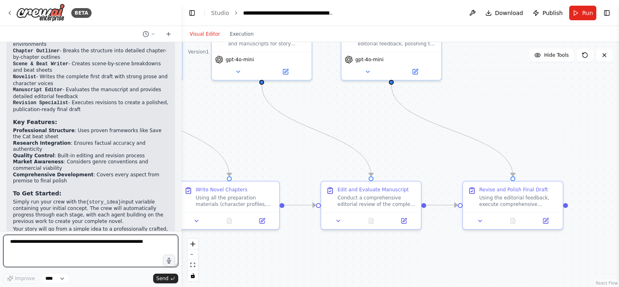
scroll to position [1046, 0]
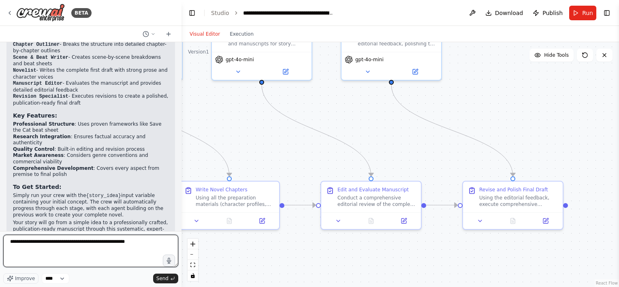
type textarea "**********"
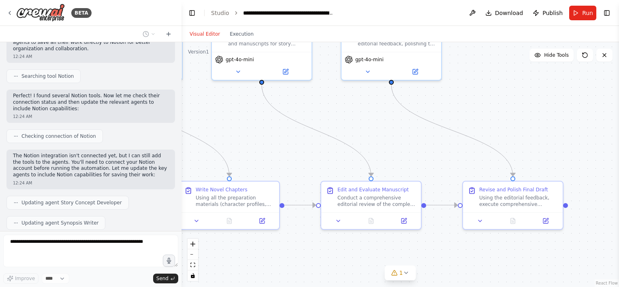
scroll to position [1334, 0]
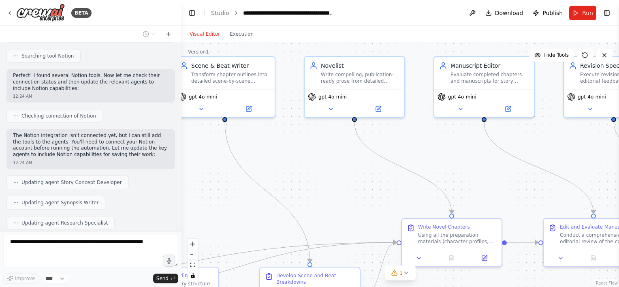
drag, startPoint x: 289, startPoint y: 125, endPoint x: 345, endPoint y: 152, distance: 62.7
click at [442, 145] on div ".deletable-edge-delete-btn { width: 20px; height: 20px; border: 0px solid #ffff…" at bounding box center [399, 164] width 437 height 245
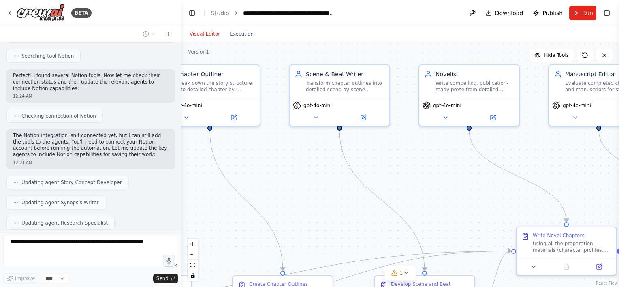
drag, startPoint x: 207, startPoint y: 160, endPoint x: 217, endPoint y: 167, distance: 12.1
click at [400, 164] on div ".deletable-edge-delete-btn { width: 20px; height: 20px; border: 0px solid #ffff…" at bounding box center [399, 164] width 437 height 245
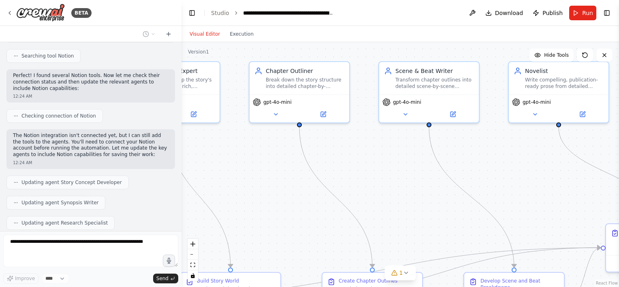
scroll to position [1354, 0]
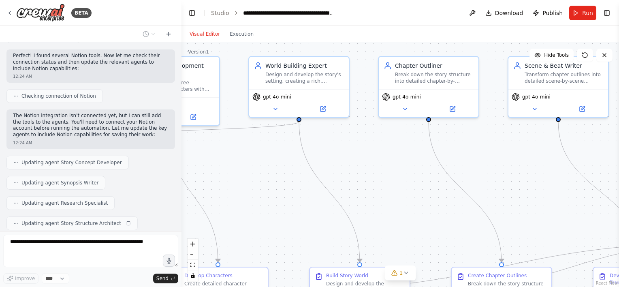
drag, startPoint x: 202, startPoint y: 155, endPoint x: 253, endPoint y: 155, distance: 51.4
click at [420, 146] on div ".deletable-edge-delete-btn { width: 20px; height: 20px; border: 0px solid #ffff…" at bounding box center [399, 164] width 437 height 245
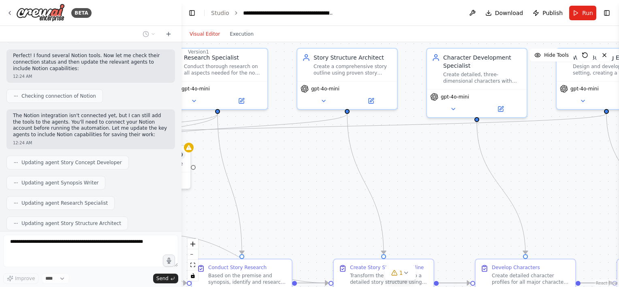
drag, startPoint x: 198, startPoint y: 163, endPoint x: 309, endPoint y: 164, distance: 111.0
click at [418, 159] on div ".deletable-edge-delete-btn { width: 20px; height: 20px; border: 0px solid #ffff…" at bounding box center [399, 164] width 437 height 245
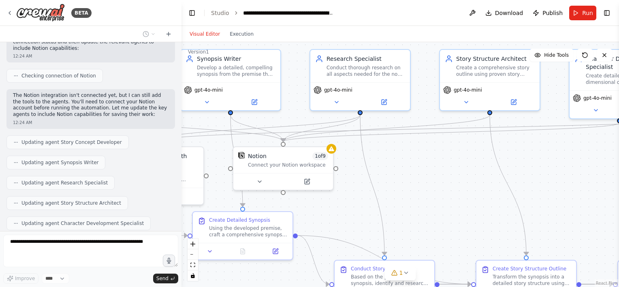
drag, startPoint x: 371, startPoint y: 164, endPoint x: 397, endPoint y: 164, distance: 25.5
click at [397, 164] on div ".deletable-edge-delete-btn { width: 20px; height: 20px; border: 0px solid #ffff…" at bounding box center [399, 164] width 437 height 245
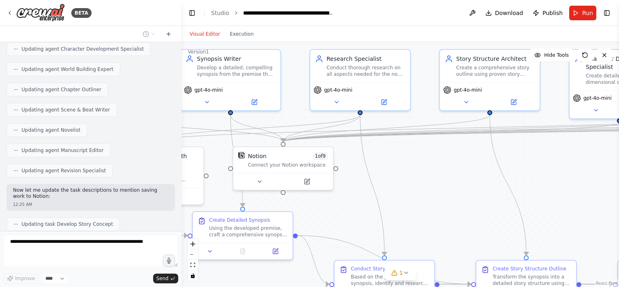
scroll to position [1568, 0]
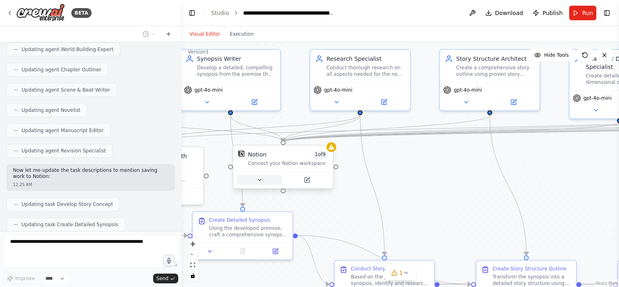
click at [258, 177] on icon at bounding box center [259, 180] width 6 height 6
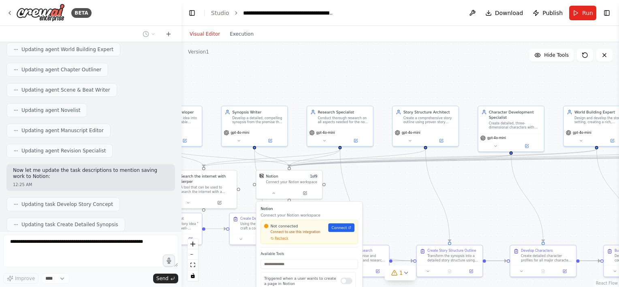
scroll to position [1589, 0]
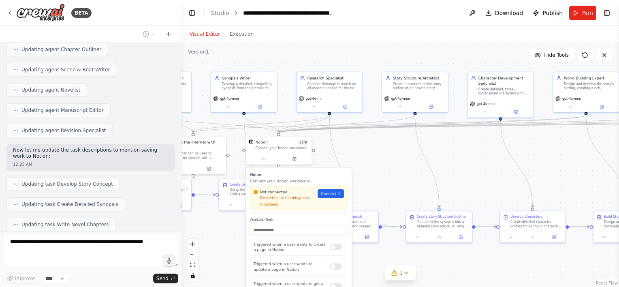
drag, startPoint x: 381, startPoint y: 176, endPoint x: 380, endPoint y: 169, distance: 6.5
click at [380, 169] on div ".deletable-edge-delete-btn { width: 20px; height: 20px; border: 0px solid #ffff…" at bounding box center [399, 164] width 437 height 245
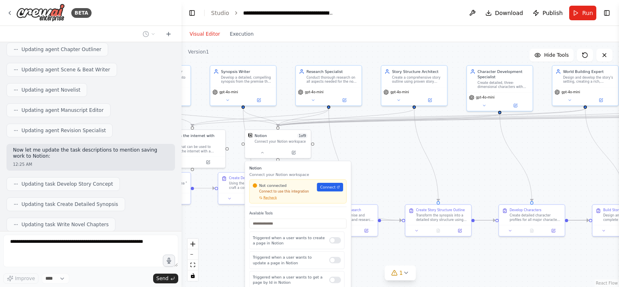
scroll to position [1608, 0]
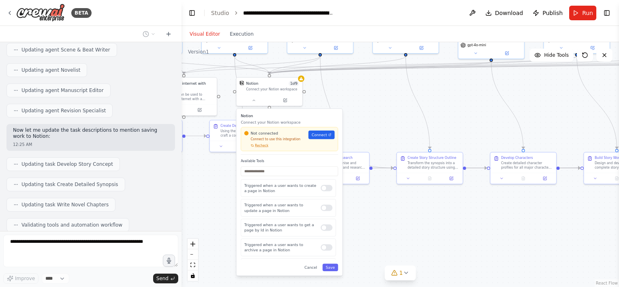
drag, startPoint x: 383, startPoint y: 177, endPoint x: 377, endPoint y: 133, distance: 43.7
click at [377, 133] on div ".deletable-edge-delete-btn { width: 20px; height: 20px; border: 0px solid #ffff…" at bounding box center [399, 164] width 437 height 245
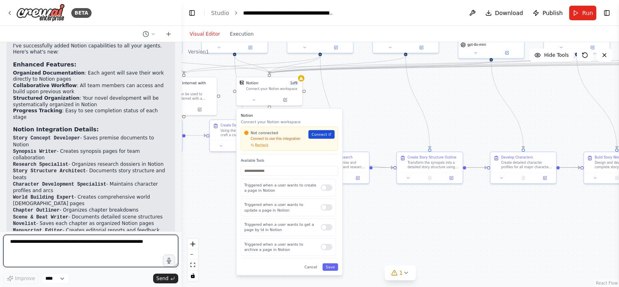
scroll to position [1834, 0]
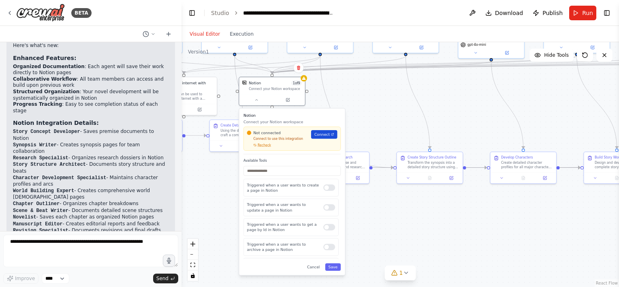
click at [324, 135] on span "Connect" at bounding box center [321, 134] width 15 height 5
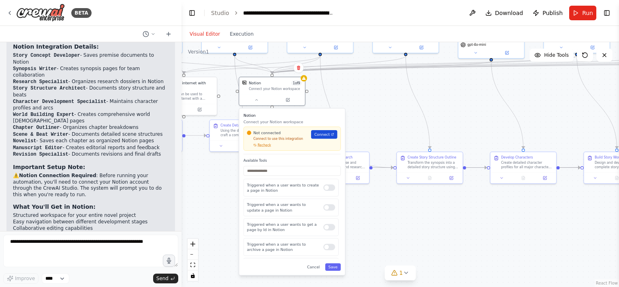
click at [321, 135] on span "Connect" at bounding box center [321, 134] width 15 height 5
click at [260, 146] on span "Recheck" at bounding box center [264, 145] width 13 height 4
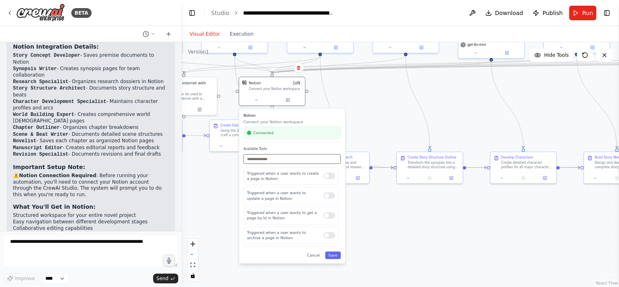
click at [272, 160] on input "text" at bounding box center [291, 159] width 97 height 10
click at [278, 158] on input "text" at bounding box center [291, 159] width 97 height 10
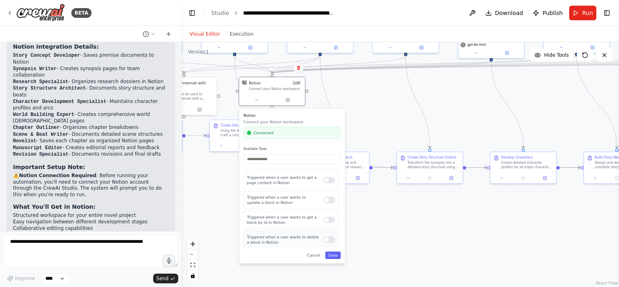
click at [327, 237] on div at bounding box center [329, 239] width 12 height 6
click at [324, 221] on div at bounding box center [329, 219] width 12 height 6
click at [324, 199] on div at bounding box center [329, 199] width 12 height 6
click at [324, 178] on div at bounding box center [329, 180] width 12 height 6
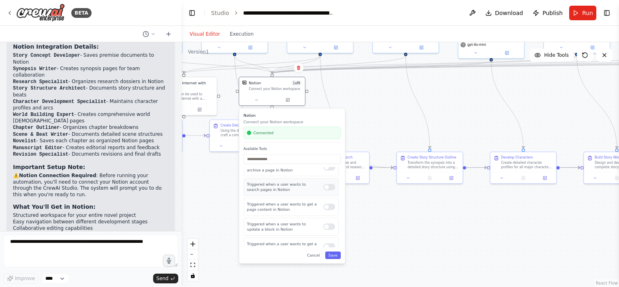
click at [325, 185] on div at bounding box center [329, 187] width 12 height 6
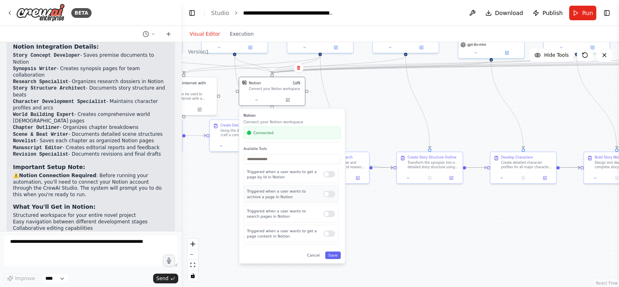
click at [325, 194] on div at bounding box center [329, 194] width 12 height 6
click at [325, 213] on div at bounding box center [329, 214] width 12 height 6
click at [324, 193] on div at bounding box center [329, 194] width 12 height 6
click at [324, 177] on div "Triggered when a user wants to get a page by Id in Notion" at bounding box center [290, 174] width 95 height 18
click at [326, 174] on div at bounding box center [329, 174] width 12 height 6
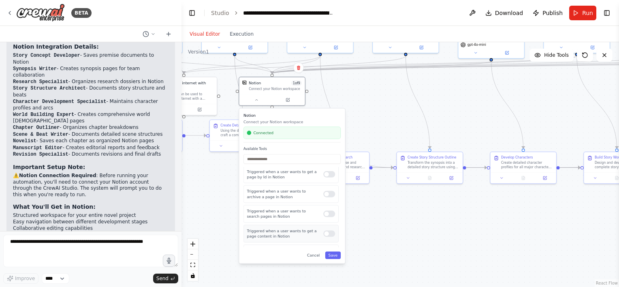
click at [324, 232] on div at bounding box center [329, 233] width 12 height 6
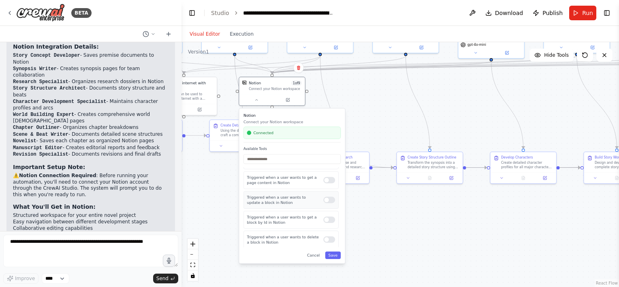
click at [325, 199] on div at bounding box center [329, 199] width 12 height 6
click at [324, 221] on div "Triggered when a user wants to get a block by Id in Notion" at bounding box center [290, 220] width 95 height 18
click at [324, 219] on div at bounding box center [329, 219] width 12 height 6
click at [324, 241] on div "Triggered when a user wants to delete a block in Notion" at bounding box center [290, 239] width 95 height 18
click at [325, 236] on div at bounding box center [329, 239] width 12 height 6
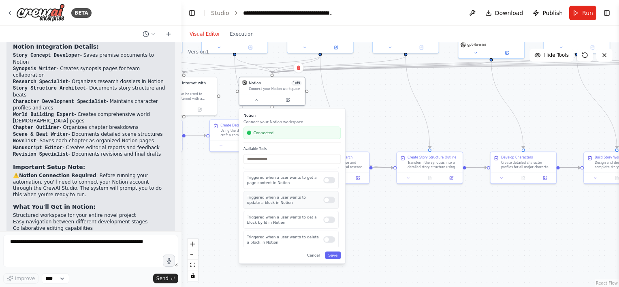
scroll to position [0, 0]
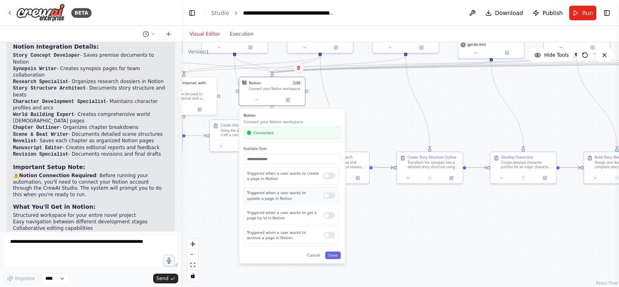
click at [327, 196] on div at bounding box center [329, 195] width 12 height 6
click at [324, 217] on div "Triggered when a user wants to get a page by Id in Notion" at bounding box center [290, 216] width 95 height 18
click at [323, 213] on div at bounding box center [329, 215] width 12 height 6
click at [326, 236] on div at bounding box center [329, 235] width 12 height 6
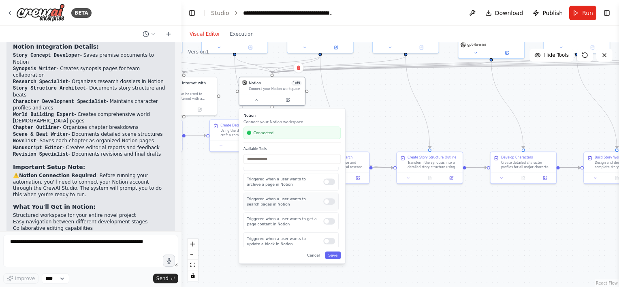
click at [323, 203] on div at bounding box center [329, 201] width 12 height 6
click at [325, 224] on div "Triggered when a user wants to get a page content in Notion" at bounding box center [290, 221] width 95 height 18
click at [324, 223] on div "Triggered when a user wants to get a page content in Notion" at bounding box center [290, 221] width 95 height 18
click at [325, 219] on div at bounding box center [329, 221] width 12 height 6
click at [323, 239] on div at bounding box center [329, 241] width 12 height 6
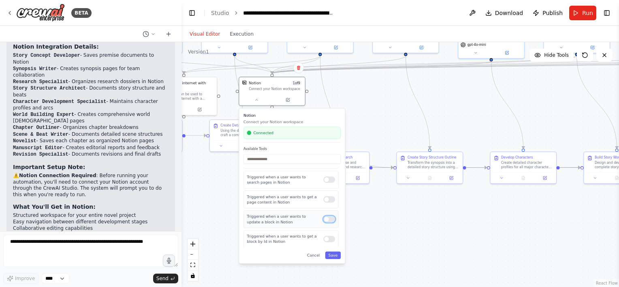
scroll to position [143, 0]
click at [325, 217] on div at bounding box center [329, 219] width 12 height 6
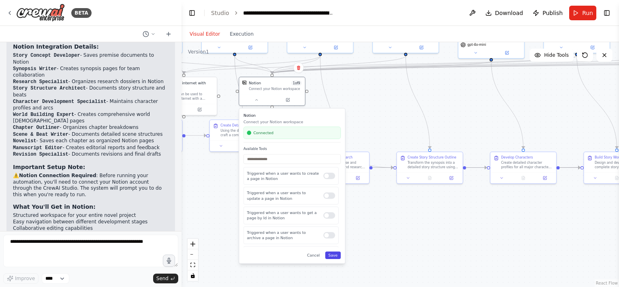
click at [335, 256] on button "Save" at bounding box center [333, 254] width 16 height 7
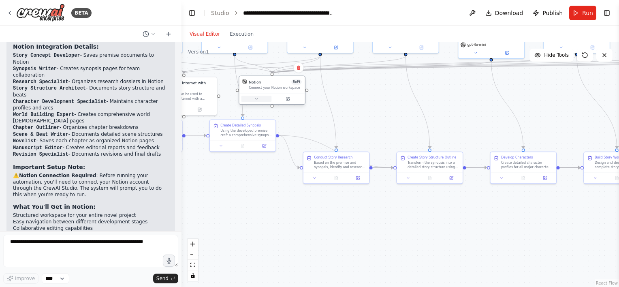
click at [256, 101] on button at bounding box center [256, 99] width 30 height 6
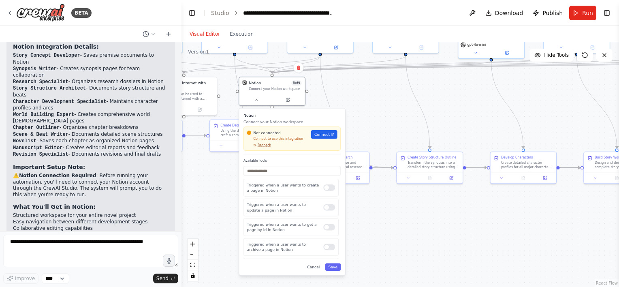
click at [260, 145] on span "Recheck" at bounding box center [264, 145] width 13 height 4
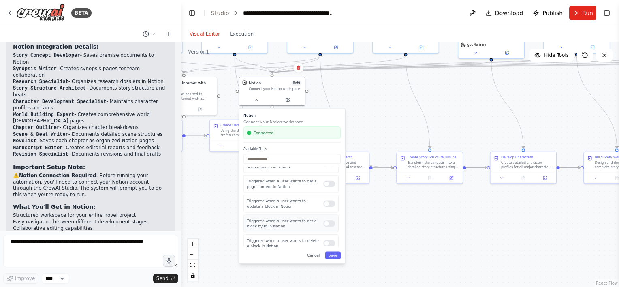
scroll to position [143, 0]
click at [334, 254] on button "Save" at bounding box center [333, 254] width 16 height 7
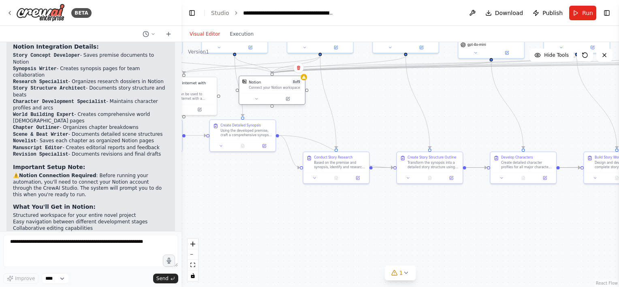
click at [266, 88] on div "Connect your Notion workspace" at bounding box center [275, 88] width 53 height 4
click at [260, 99] on button at bounding box center [256, 99] width 30 height 6
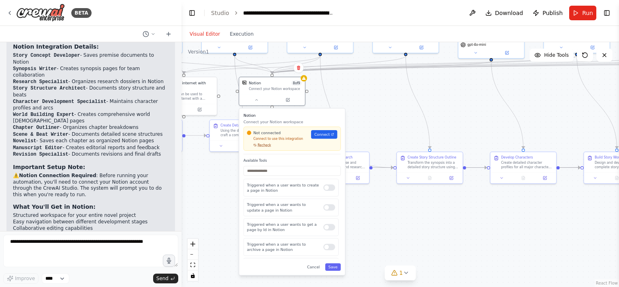
click at [260, 145] on span "Recheck" at bounding box center [264, 145] width 13 height 4
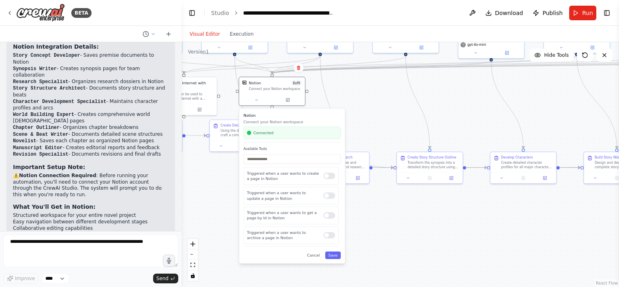
click at [211, 192] on div ".deletable-edge-delete-btn { width: 20px; height: 20px; border: 0px solid #ffff…" at bounding box center [399, 164] width 437 height 245
click at [315, 255] on button "Cancel" at bounding box center [313, 254] width 19 height 7
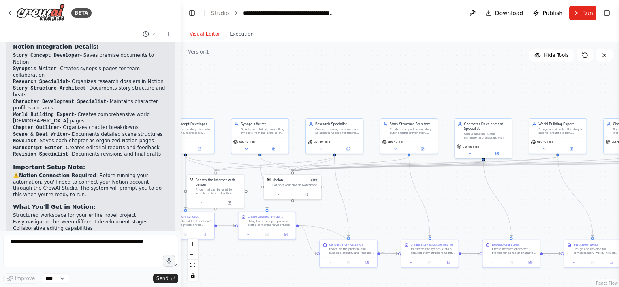
drag, startPoint x: 453, startPoint y: 139, endPoint x: 464, endPoint y: 199, distance: 60.7
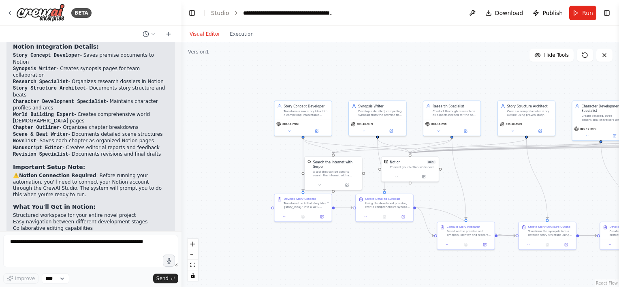
drag, startPoint x: 364, startPoint y: 198, endPoint x: 481, endPoint y: 180, distance: 118.8
click at [345, 182] on icon at bounding box center [347, 184] width 4 height 4
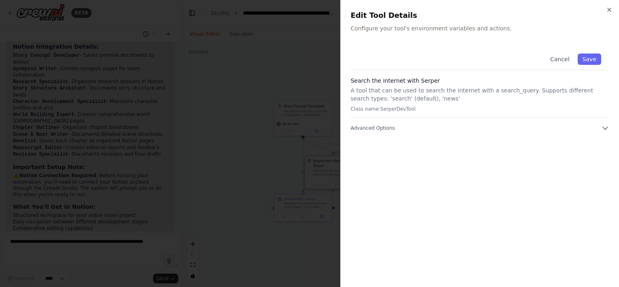
click at [347, 179] on div "Close Edit Tool Details Configure your tool's environment variables and actions…" at bounding box center [479, 143] width 279 height 287
click at [361, 128] on span "Advanced Options" at bounding box center [372, 128] width 44 height 6
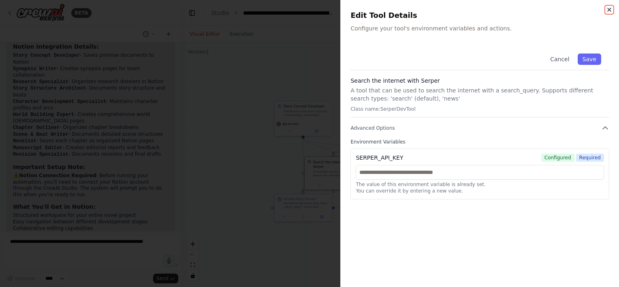
click at [609, 10] on icon "button" at bounding box center [608, 9] width 3 height 3
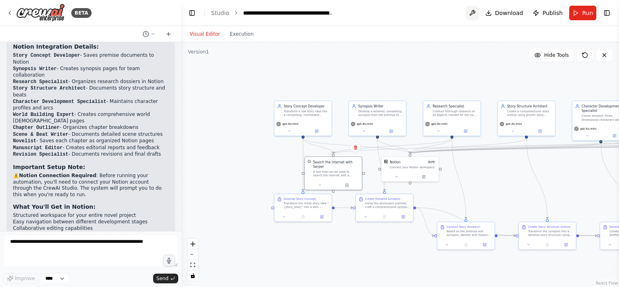
click at [475, 15] on button at bounding box center [472, 13] width 13 height 15
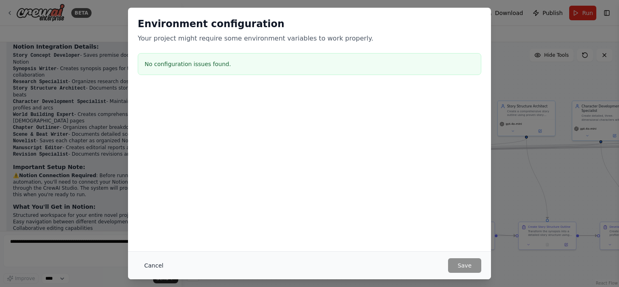
click at [152, 264] on button "Cancel" at bounding box center [154, 265] width 32 height 15
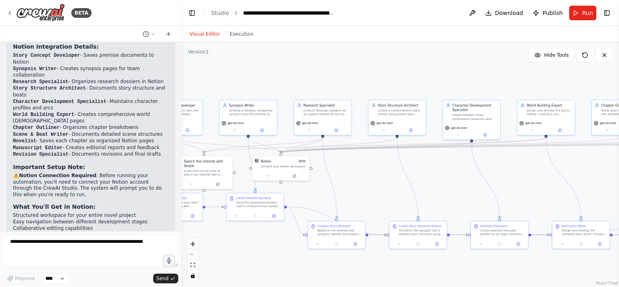
drag, startPoint x: 486, startPoint y: 62, endPoint x: 298, endPoint y: 66, distance: 187.5
click at [300, 66] on div ".deletable-edge-delete-btn { width: 20px; height: 20px; border: 0px solid #ffff…" at bounding box center [399, 164] width 437 height 245
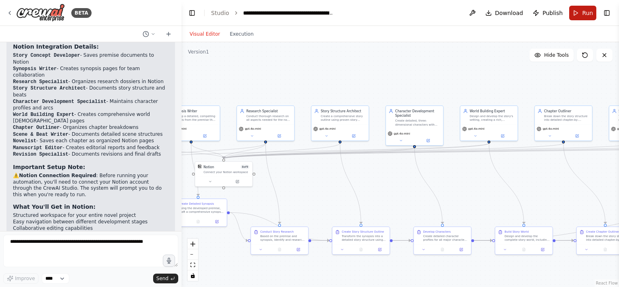
click at [583, 13] on span "Run" at bounding box center [587, 13] width 11 height 8
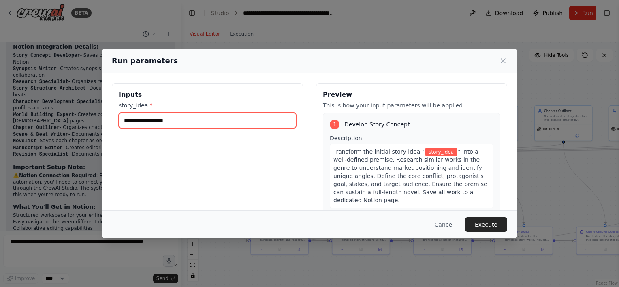
click at [201, 121] on input "story_idea *" at bounding box center [207, 120] width 177 height 15
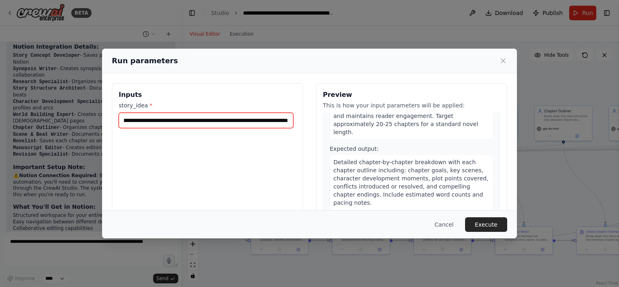
scroll to position [0, 91]
type input "**********"
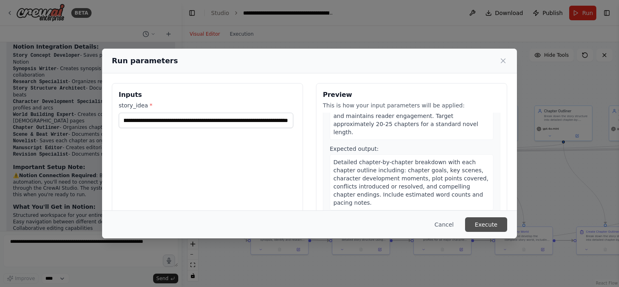
click at [496, 228] on button "Execute" at bounding box center [486, 224] width 42 height 15
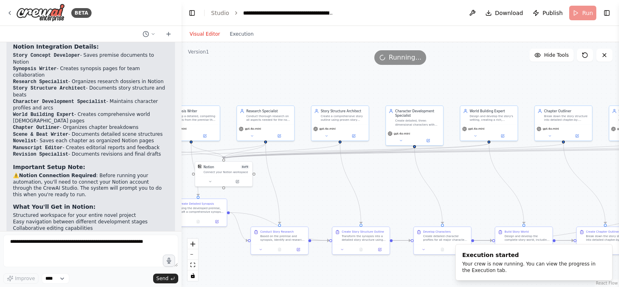
drag, startPoint x: 233, startPoint y: 62, endPoint x: 321, endPoint y: 59, distance: 88.3
click at [321, 59] on div "Running..." at bounding box center [399, 57] width 437 height 15
click at [233, 34] on button "Execution" at bounding box center [242, 34] width 34 height 10
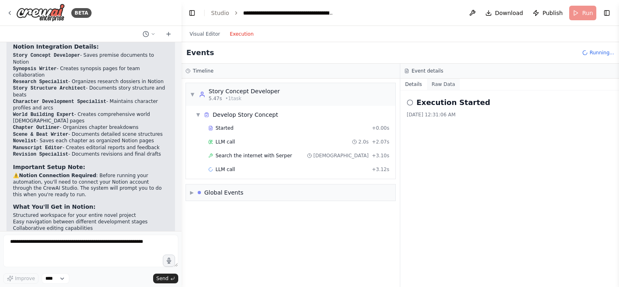
click at [445, 83] on button "Raw Data" at bounding box center [443, 84] width 33 height 11
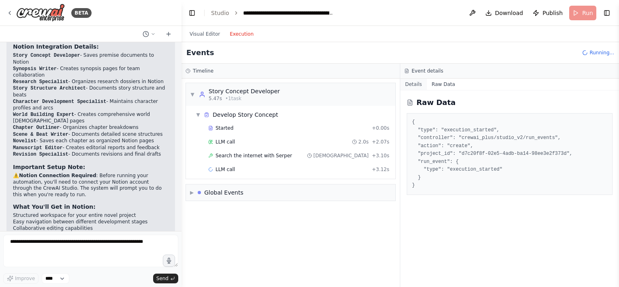
click at [413, 83] on button "Details" at bounding box center [413, 84] width 27 height 11
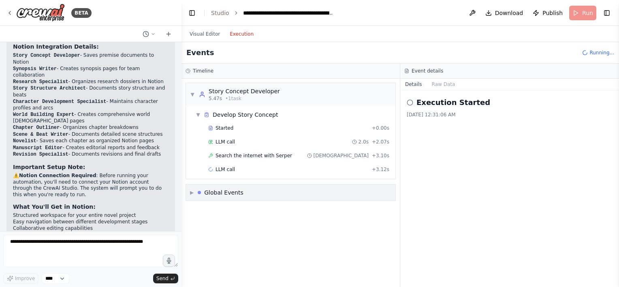
click at [307, 188] on div "▶ Global Events" at bounding box center [290, 192] width 209 height 16
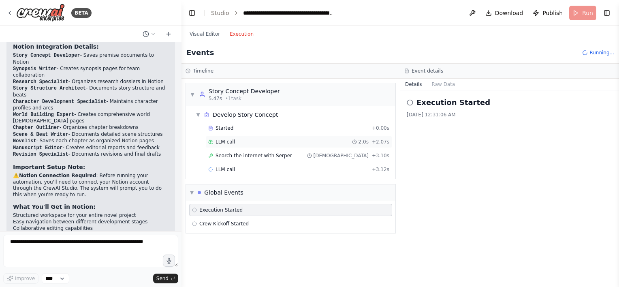
click at [236, 145] on div "LLM call 2.0s + 2.07s" at bounding box center [298, 142] width 187 height 12
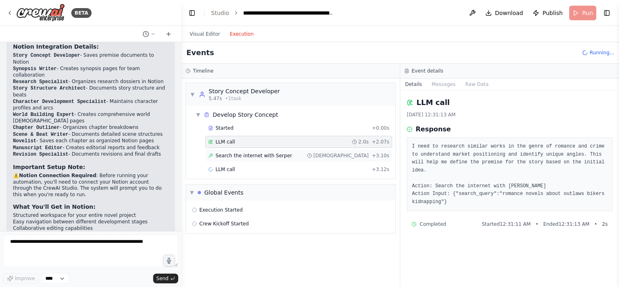
click at [281, 153] on span "Search the internet with Serper" at bounding box center [253, 155] width 77 height 6
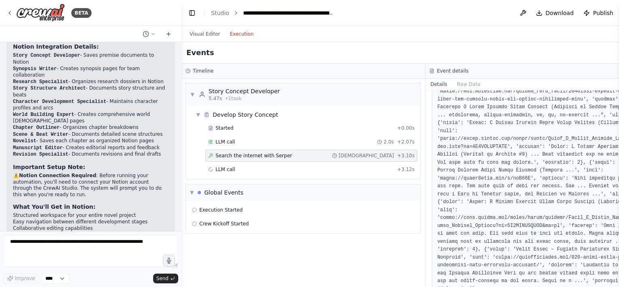
scroll to position [395, 0]
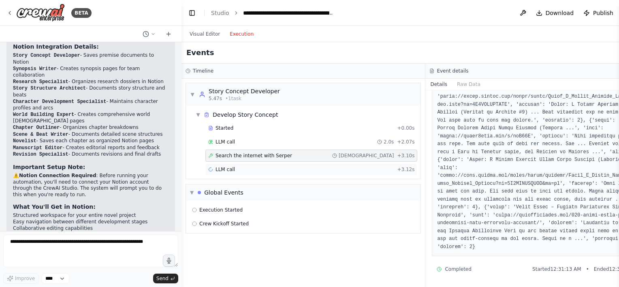
click at [277, 172] on div "LLM call + 3.12s" at bounding box center [311, 169] width 212 height 12
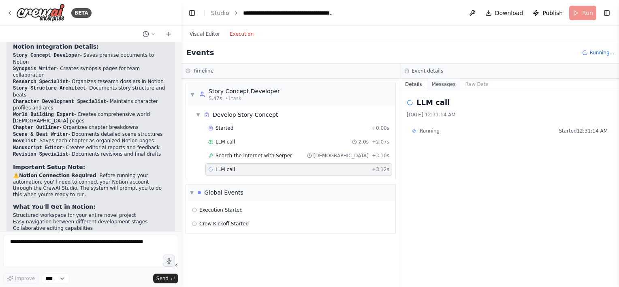
click at [442, 84] on button "Messages" at bounding box center [444, 84] width 34 height 11
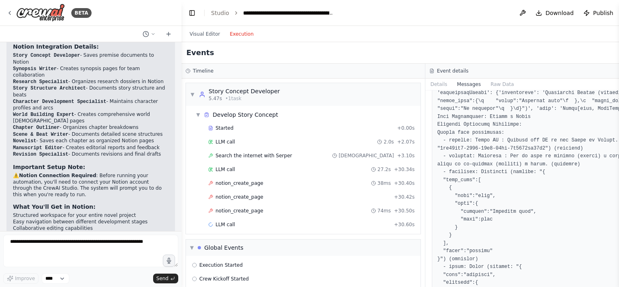
scroll to position [1620, 0]
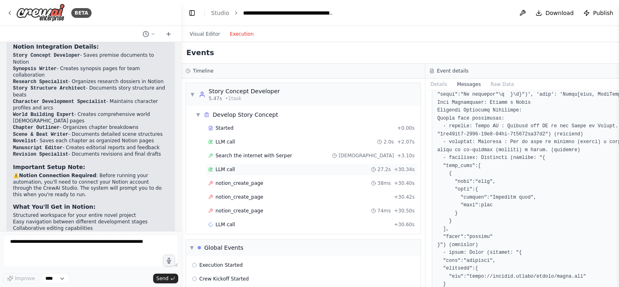
click at [252, 170] on div "LLM call 27.2s + 30.34s" at bounding box center [311, 169] width 206 height 6
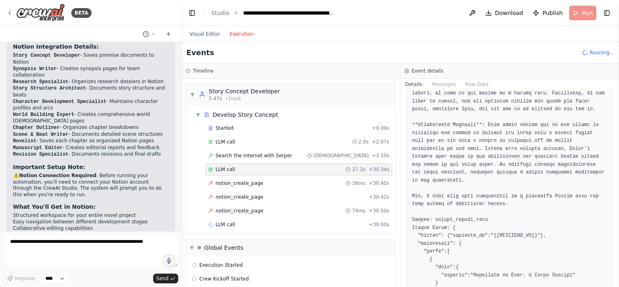
scroll to position [405, 0]
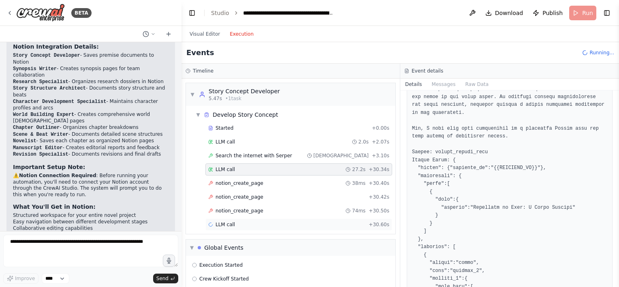
click at [258, 221] on div "LLM call + 30.60s" at bounding box center [298, 224] width 181 height 6
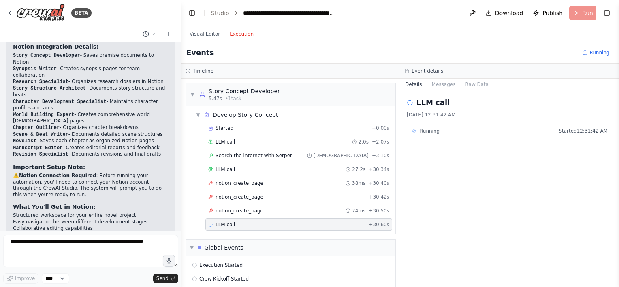
scroll to position [0, 0]
click at [442, 86] on button "Messages" at bounding box center [444, 84] width 34 height 11
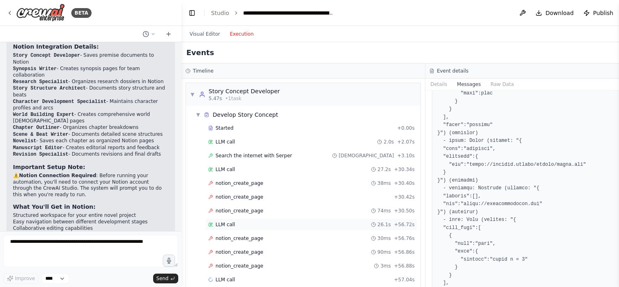
scroll to position [1741, 0]
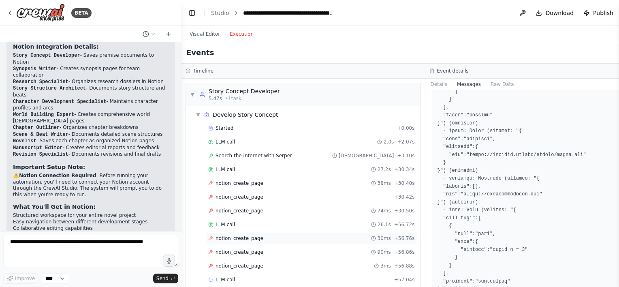
click at [275, 237] on div "notion_create_page 30ms + 56.76s" at bounding box center [311, 238] width 206 height 6
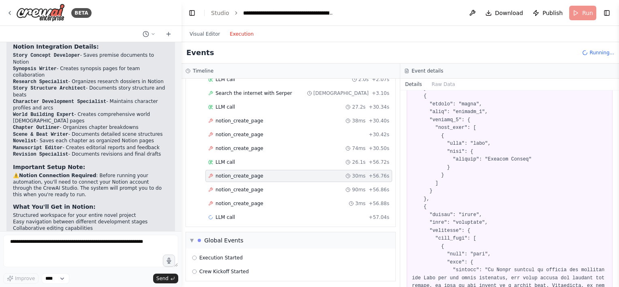
scroll to position [63, 0]
click at [253, 213] on div "LLM call + 57.04s" at bounding box center [298, 216] width 181 height 6
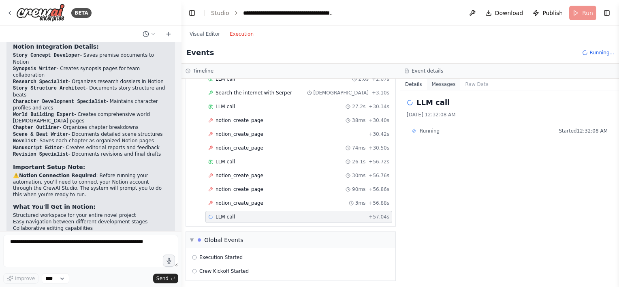
click at [442, 87] on button "Messages" at bounding box center [444, 84] width 34 height 11
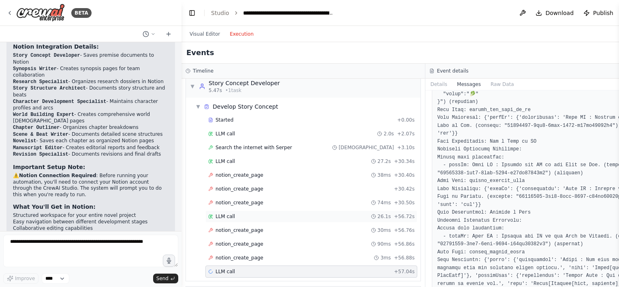
scroll to position [0, 0]
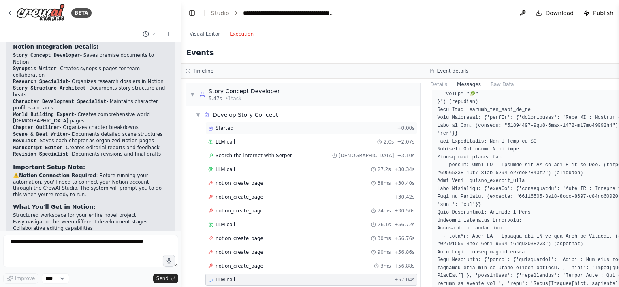
click at [266, 125] on div "Started" at bounding box center [300, 128] width 185 height 6
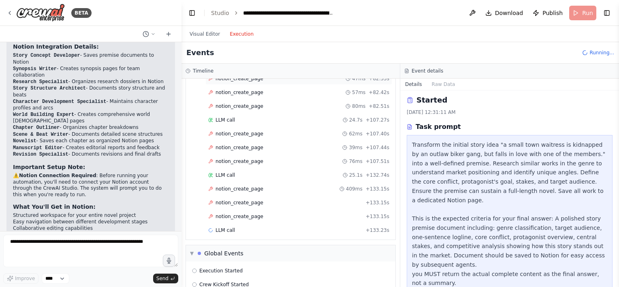
scroll to position [226, 0]
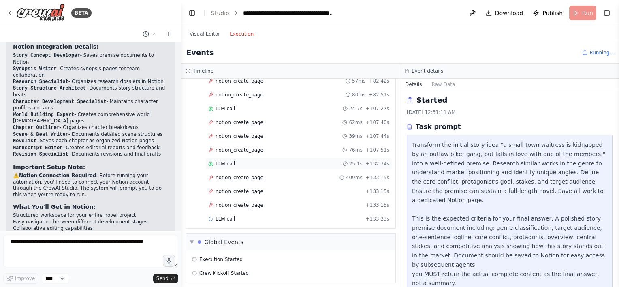
click at [306, 162] on div "LLM call 25.1s + 132.74s" at bounding box center [298, 163] width 181 height 6
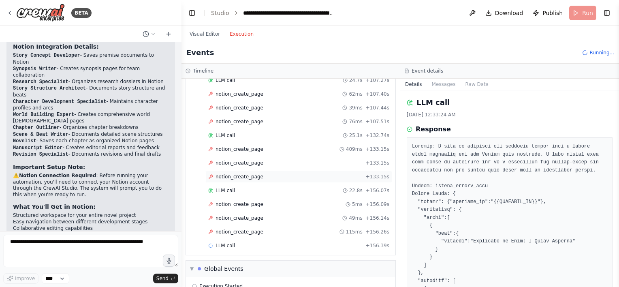
scroll to position [280, 0]
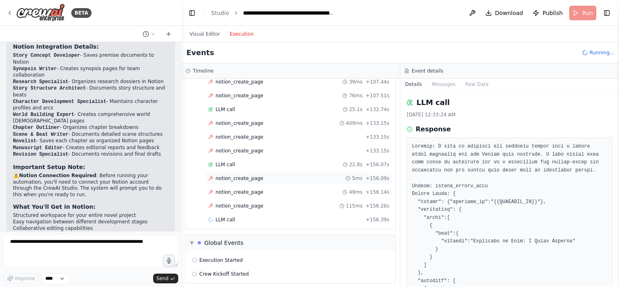
click at [277, 176] on div "notion_create_page 5ms + 156.09s" at bounding box center [298, 178] width 181 height 6
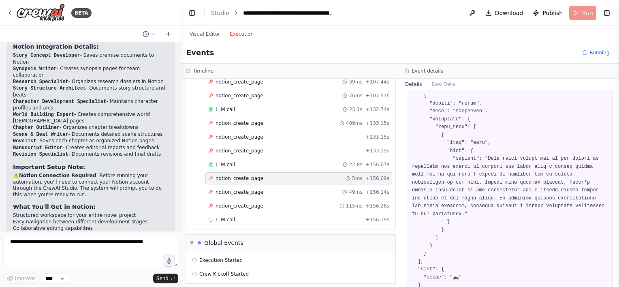
scroll to position [1863, 0]
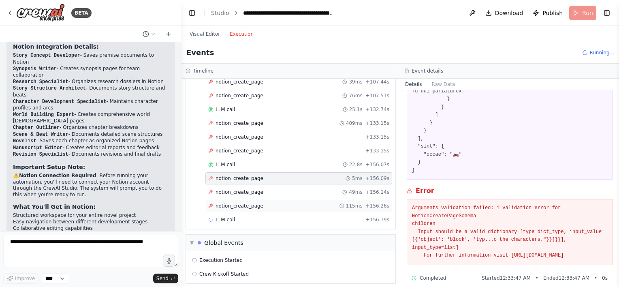
click at [235, 202] on span "notion_create_page" at bounding box center [239, 205] width 48 height 6
click at [241, 216] on div "LLM call + 156.39s" at bounding box center [298, 219] width 181 height 6
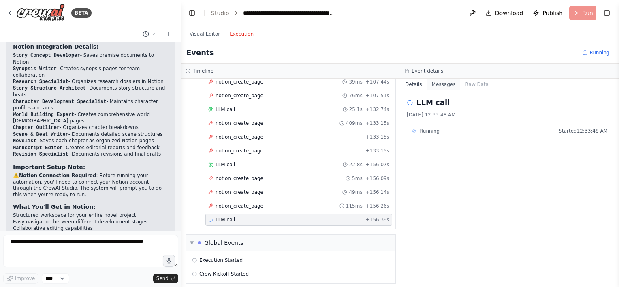
click at [439, 86] on button "Messages" at bounding box center [444, 84] width 34 height 11
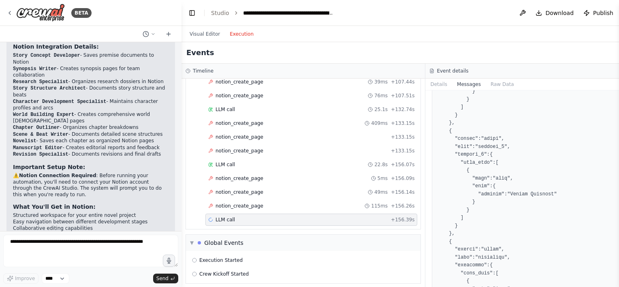
scroll to position [3806, 0]
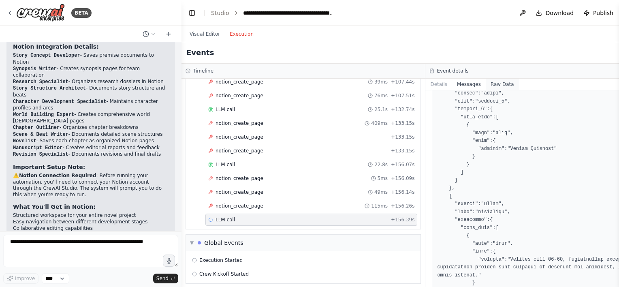
click at [486, 81] on button "Raw Data" at bounding box center [502, 84] width 33 height 11
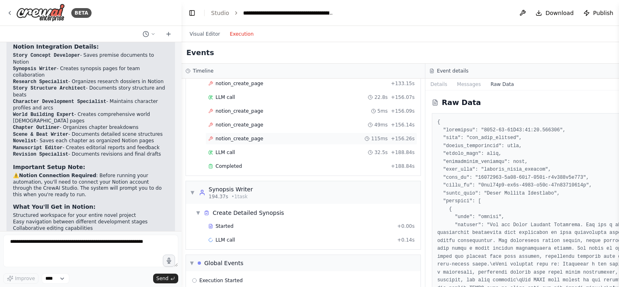
scroll to position [367, 0]
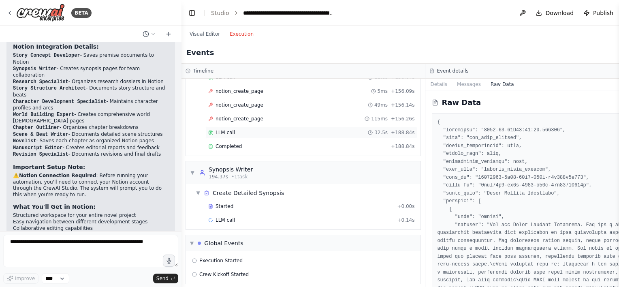
click at [237, 129] on div "LLM call 32.5s + 188.84s" at bounding box center [311, 132] width 206 height 6
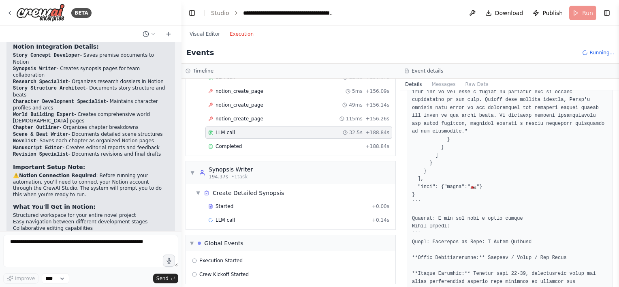
scroll to position [2173, 0]
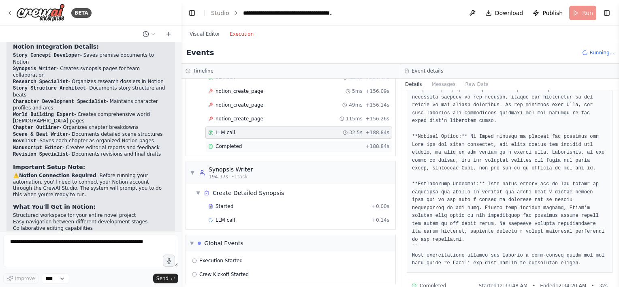
click at [294, 143] on div "Completed" at bounding box center [285, 146] width 154 height 6
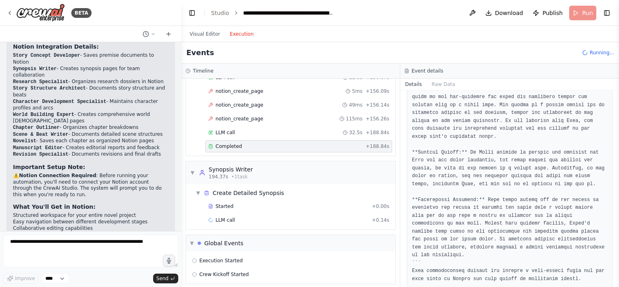
scroll to position [213, 0]
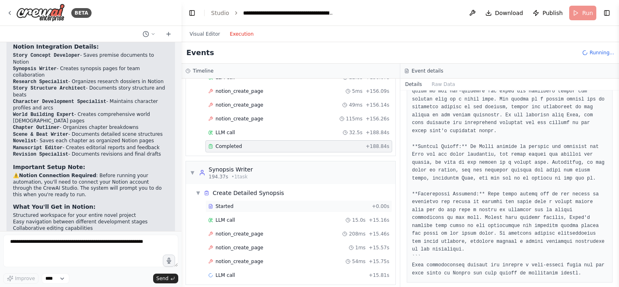
click at [256, 203] on div "Started" at bounding box center [288, 206] width 160 height 6
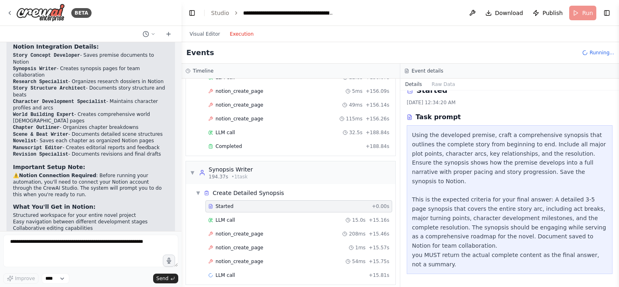
scroll to position [0, 0]
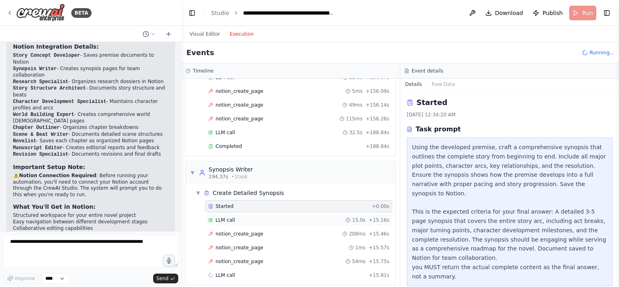
click at [253, 214] on div "LLM call 15.0s + 15.16s" at bounding box center [298, 220] width 187 height 12
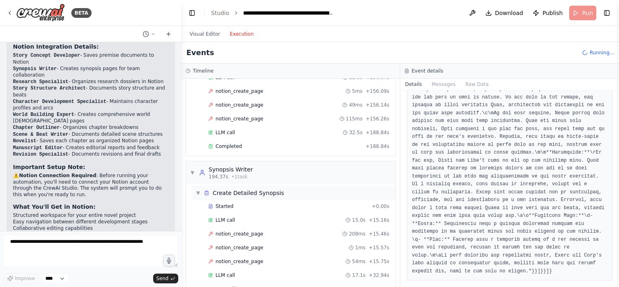
scroll to position [435, 0]
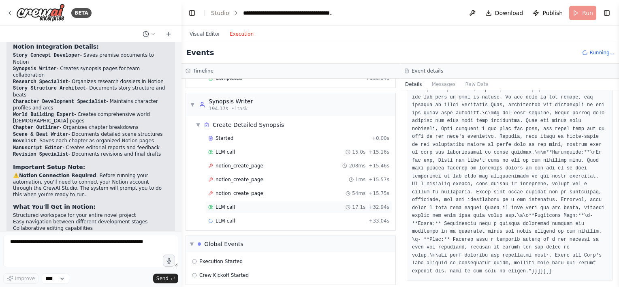
click at [302, 204] on div "LLM call 17.1s + 32.94s" at bounding box center [298, 207] width 181 height 6
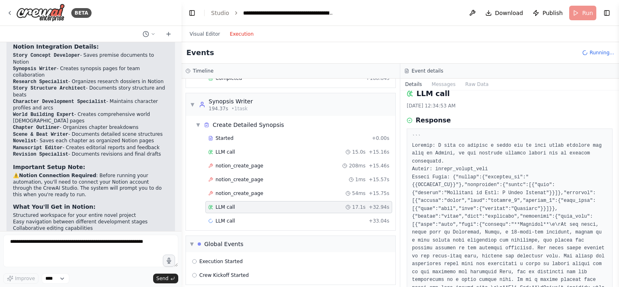
scroll to position [0, 0]
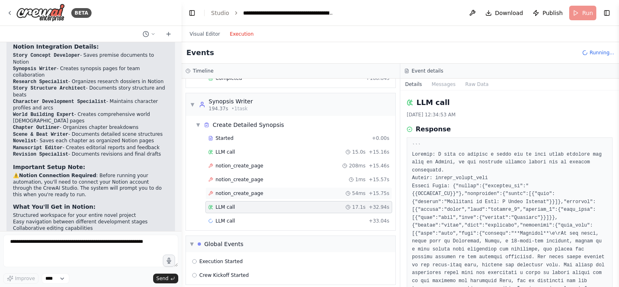
click at [296, 190] on div "notion_create_page 54ms + 15.75s" at bounding box center [298, 193] width 181 height 6
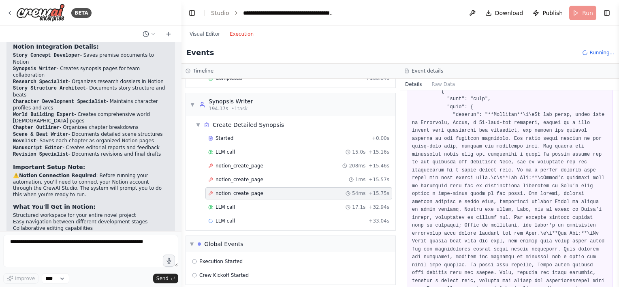
scroll to position [829, 0]
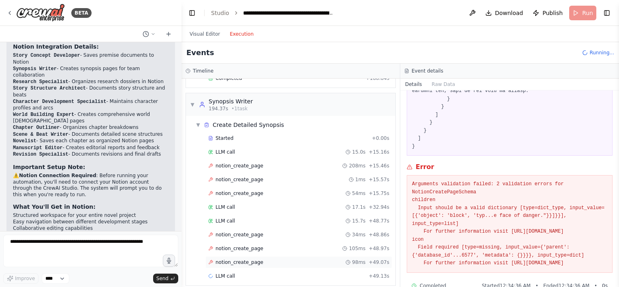
click at [273, 259] on div "notion_create_page 98ms + 49.07s" at bounding box center [298, 262] width 181 height 6
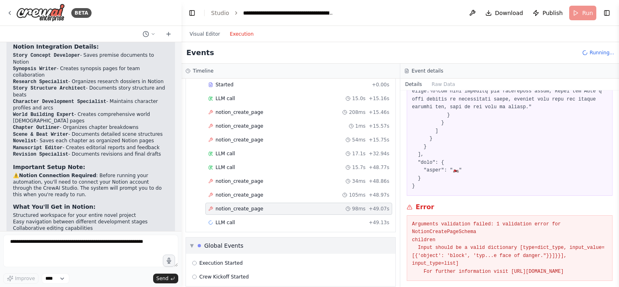
scroll to position [490, 0]
click at [283, 218] on div "LLM call + 49.13s" at bounding box center [298, 221] width 181 height 6
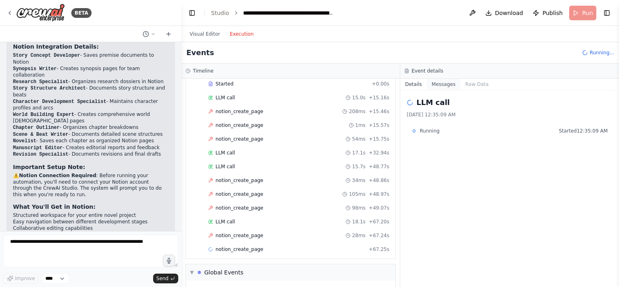
click at [445, 85] on button "Messages" at bounding box center [444, 84] width 34 height 11
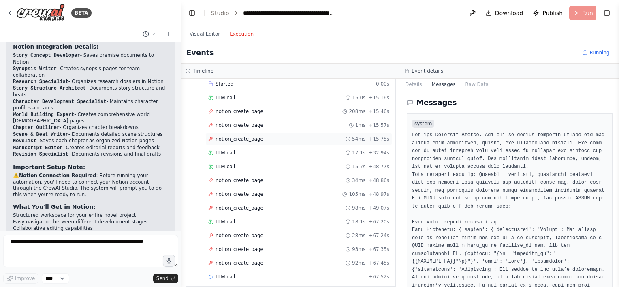
scroll to position [544, 0]
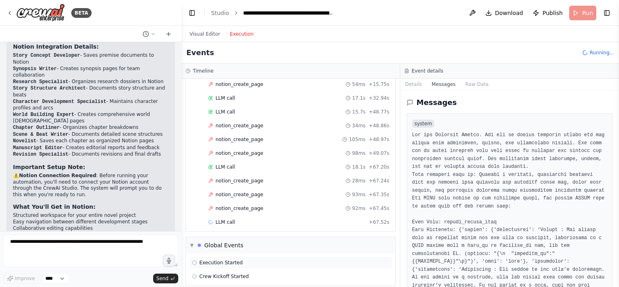
click at [220, 259] on span "Execution Started" at bounding box center [220, 262] width 43 height 6
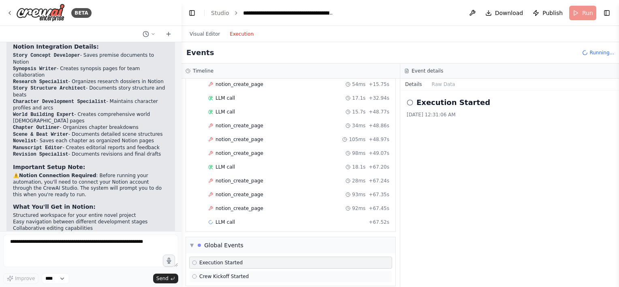
click at [226, 273] on span "Crew Kickoff Started" at bounding box center [223, 276] width 49 height 6
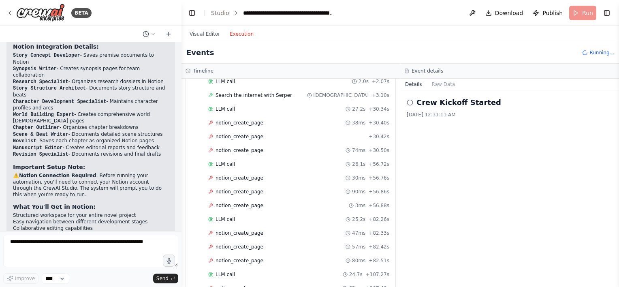
scroll to position [0, 0]
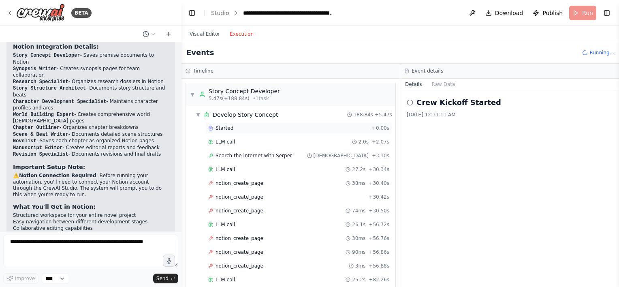
click at [271, 124] on div "Started + 0.00s" at bounding box center [298, 128] width 187 height 12
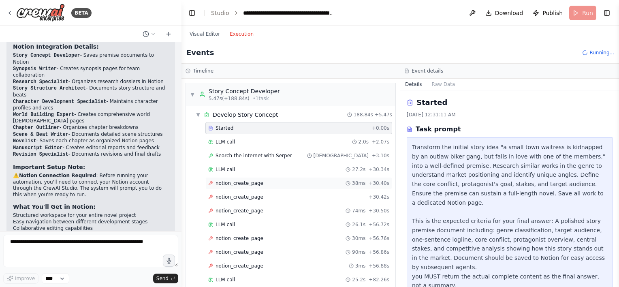
click at [252, 185] on div "notion_create_page 38ms + 30.40s" at bounding box center [298, 183] width 187 height 12
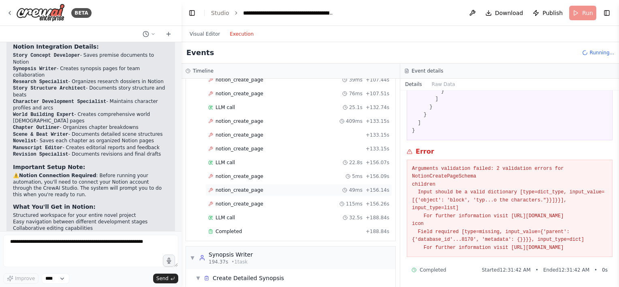
scroll to position [283, 0]
click at [237, 199] on span "notion_create_page" at bounding box center [239, 202] width 48 height 6
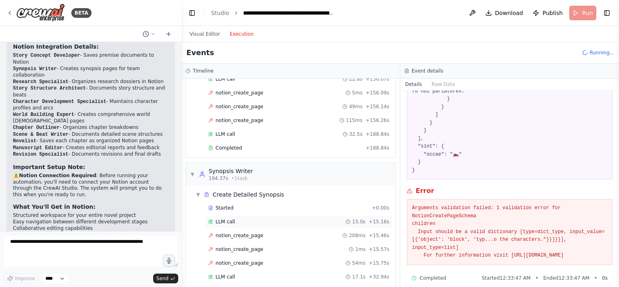
scroll to position [364, 0]
click at [257, 203] on div "Started + 0.00s" at bounding box center [298, 209] width 187 height 12
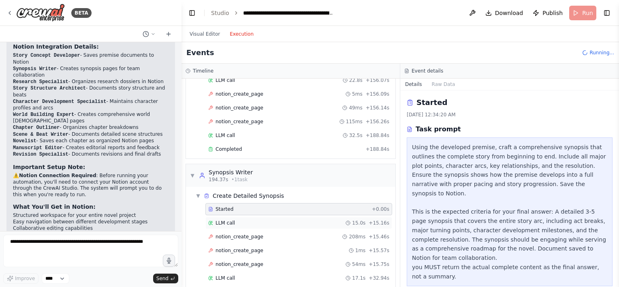
click at [263, 217] on div "LLM call 15.0s + 15.16s" at bounding box center [298, 223] width 187 height 12
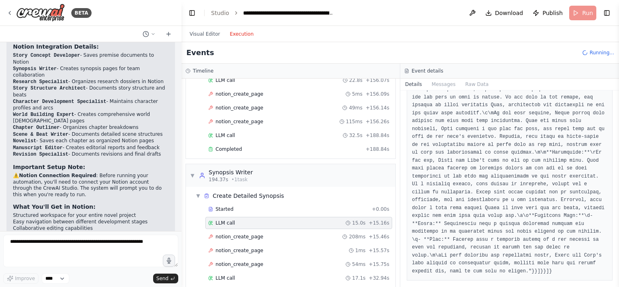
scroll to position [707, 0]
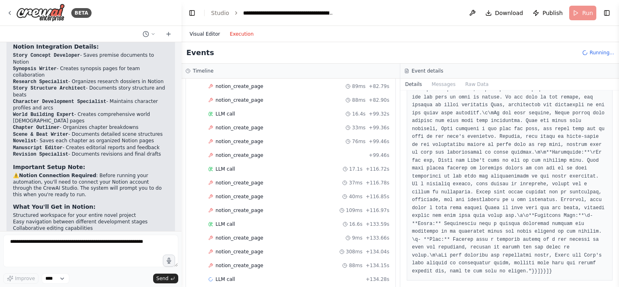
click at [203, 30] on button "Visual Editor" at bounding box center [205, 34] width 40 height 10
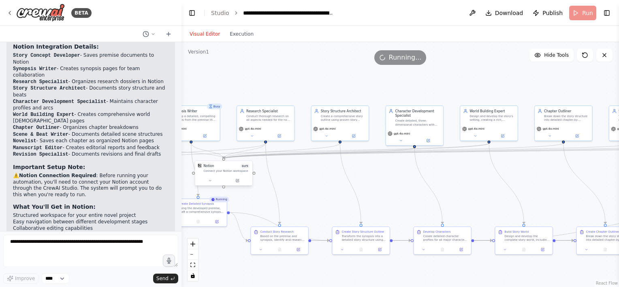
click at [214, 170] on div "Connect your Notion workspace" at bounding box center [226, 171] width 46 height 4
click at [239, 180] on icon at bounding box center [237, 181] width 4 height 4
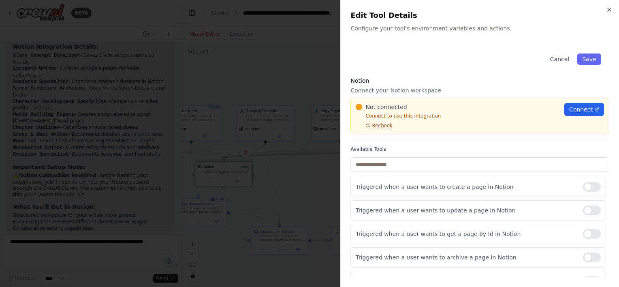
click at [385, 125] on span "Recheck" at bounding box center [382, 125] width 20 height 6
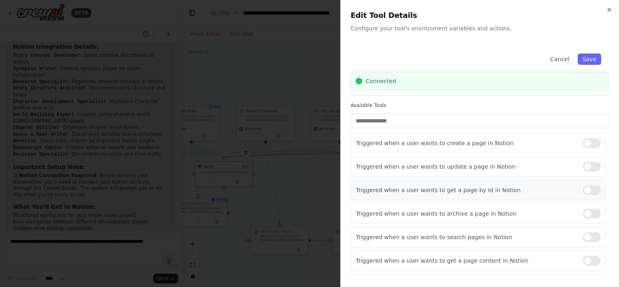
scroll to position [0, 0]
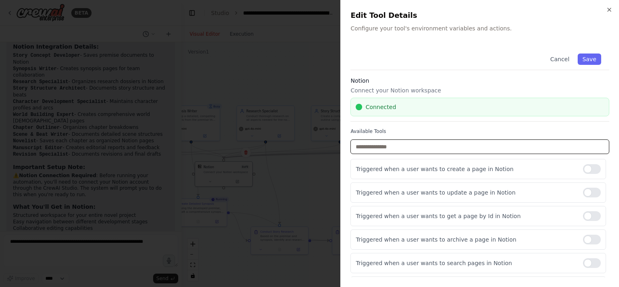
click at [375, 148] on input "text" at bounding box center [479, 146] width 259 height 15
type input "*"
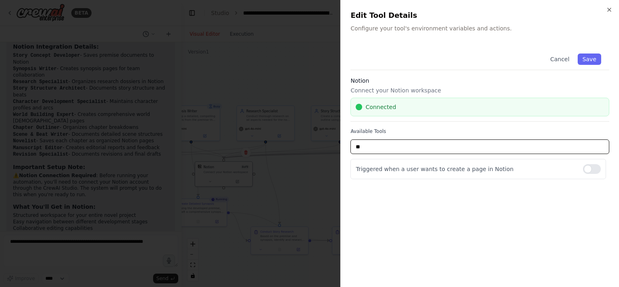
type input "*"
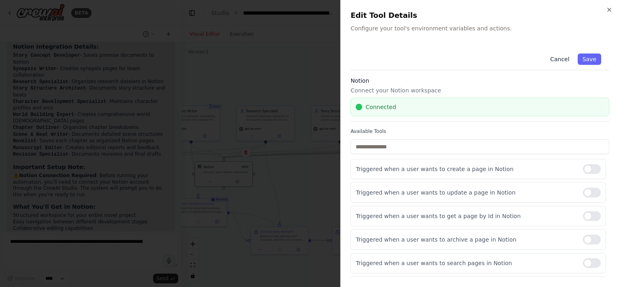
click at [560, 58] on button "Cancel" at bounding box center [559, 58] width 29 height 11
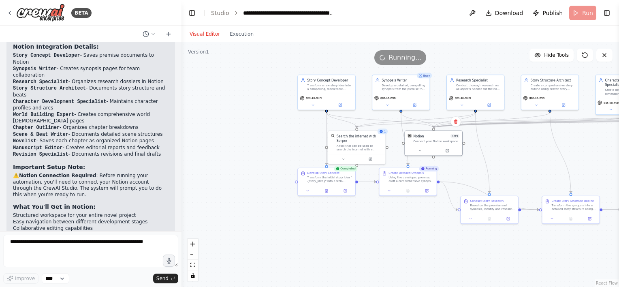
drag, startPoint x: 296, startPoint y: 187, endPoint x: 493, endPoint y: 160, distance: 199.0
click at [399, 183] on div "Create Detailed Synopsis Using the developed premise, craft a comprehensive syn…" at bounding box center [407, 176] width 57 height 18
click at [219, 42] on div ".deletable-edge-delete-btn { width: 20px; height: 20px; border: 0px solid #ffff…" at bounding box center [399, 164] width 437 height 245
click at [232, 39] on div "Visual Editor Execution" at bounding box center [222, 34] width 74 height 16
click at [233, 35] on button "Execution" at bounding box center [242, 34] width 34 height 10
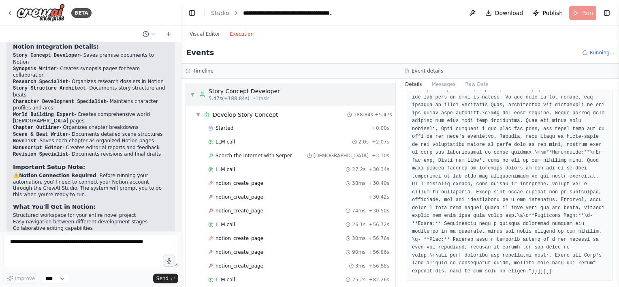
click at [294, 96] on div "▼ Story Concept Developer 5.47s (+188.84s) • 1 task" at bounding box center [290, 94] width 209 height 23
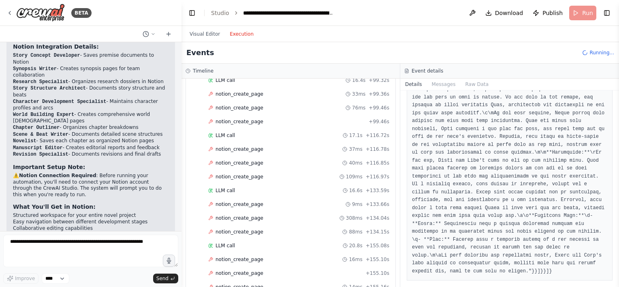
scroll to position [458, 0]
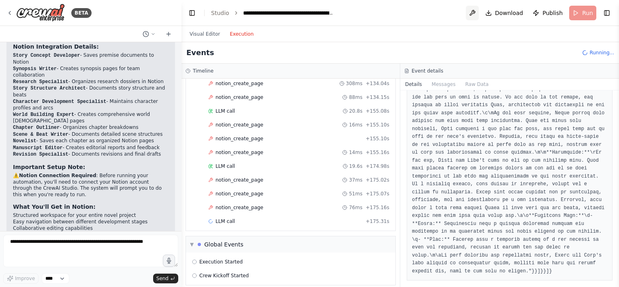
click at [476, 14] on button at bounding box center [472, 13] width 13 height 15
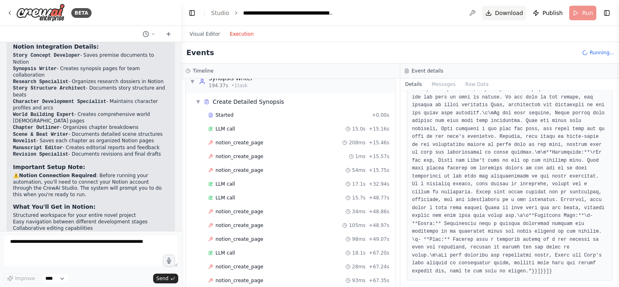
scroll to position [871, 0]
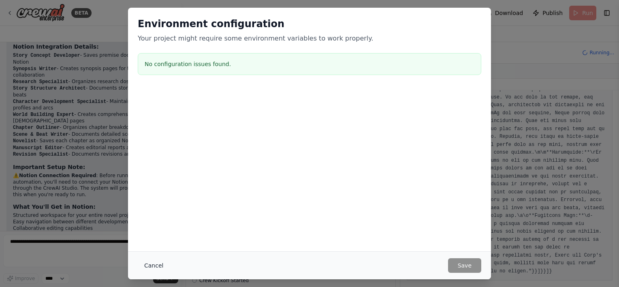
click at [155, 268] on button "Cancel" at bounding box center [154, 265] width 32 height 15
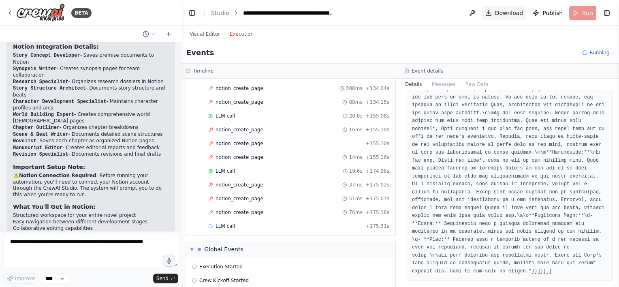
click at [510, 14] on span "Download" at bounding box center [509, 13] width 28 height 8
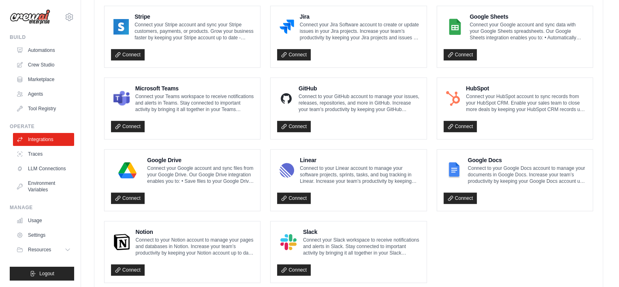
scroll to position [473, 0]
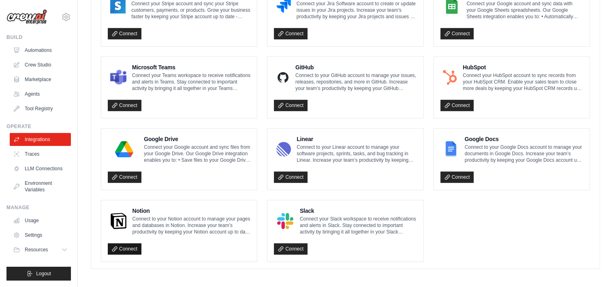
click at [127, 246] on link "Connect" at bounding box center [125, 248] width 34 height 11
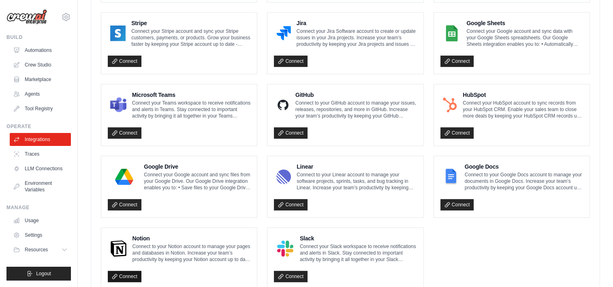
click at [132, 275] on link "Connect" at bounding box center [125, 275] width 34 height 11
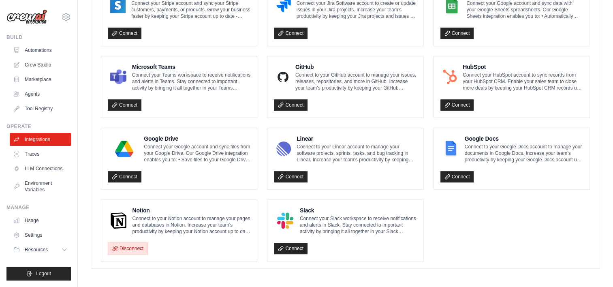
click at [128, 245] on button "Disconnect" at bounding box center [128, 248] width 40 height 12
